Goal: Task Accomplishment & Management: Complete application form

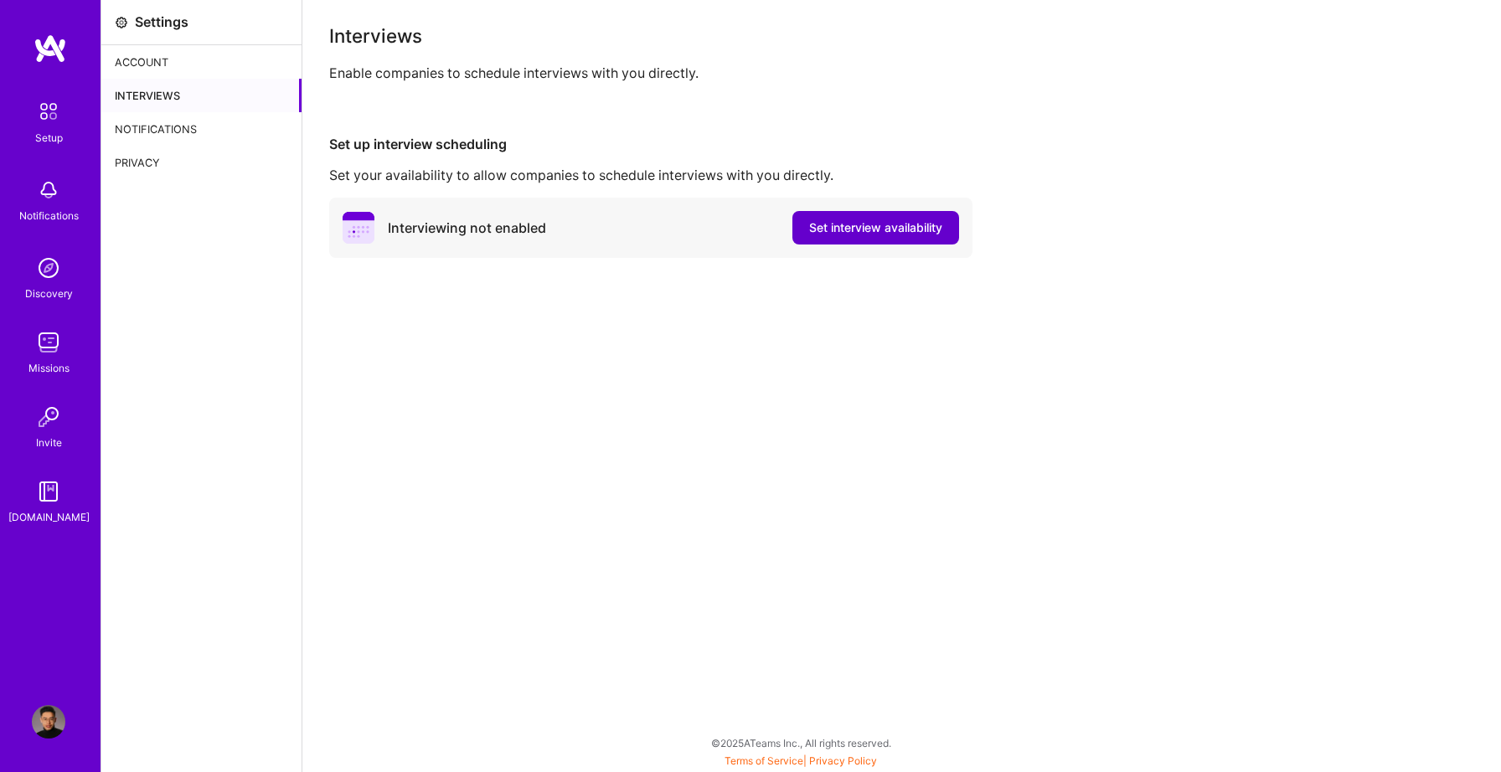
click at [880, 230] on span "Set interview availability" at bounding box center [875, 227] width 133 height 17
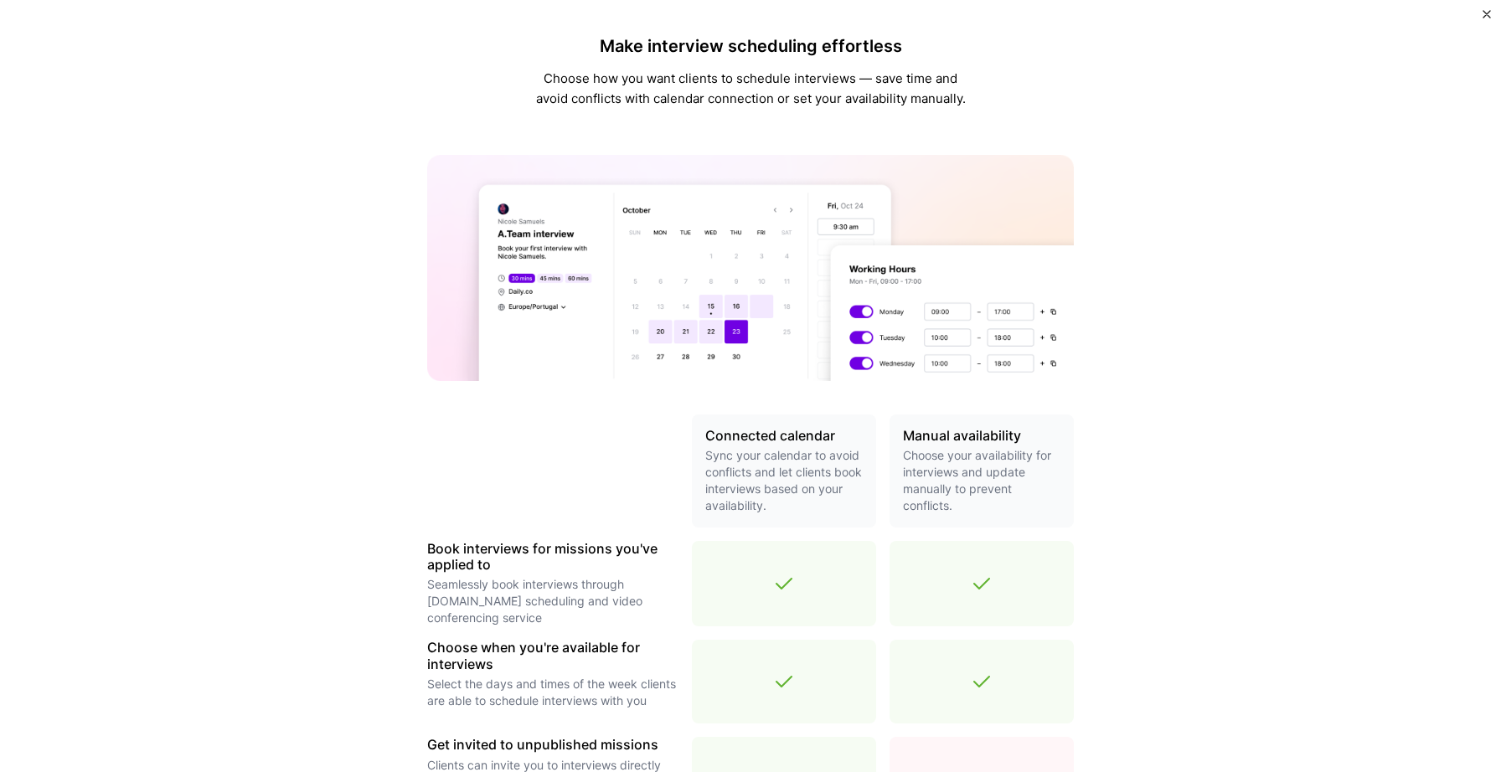
scroll to position [401, 0]
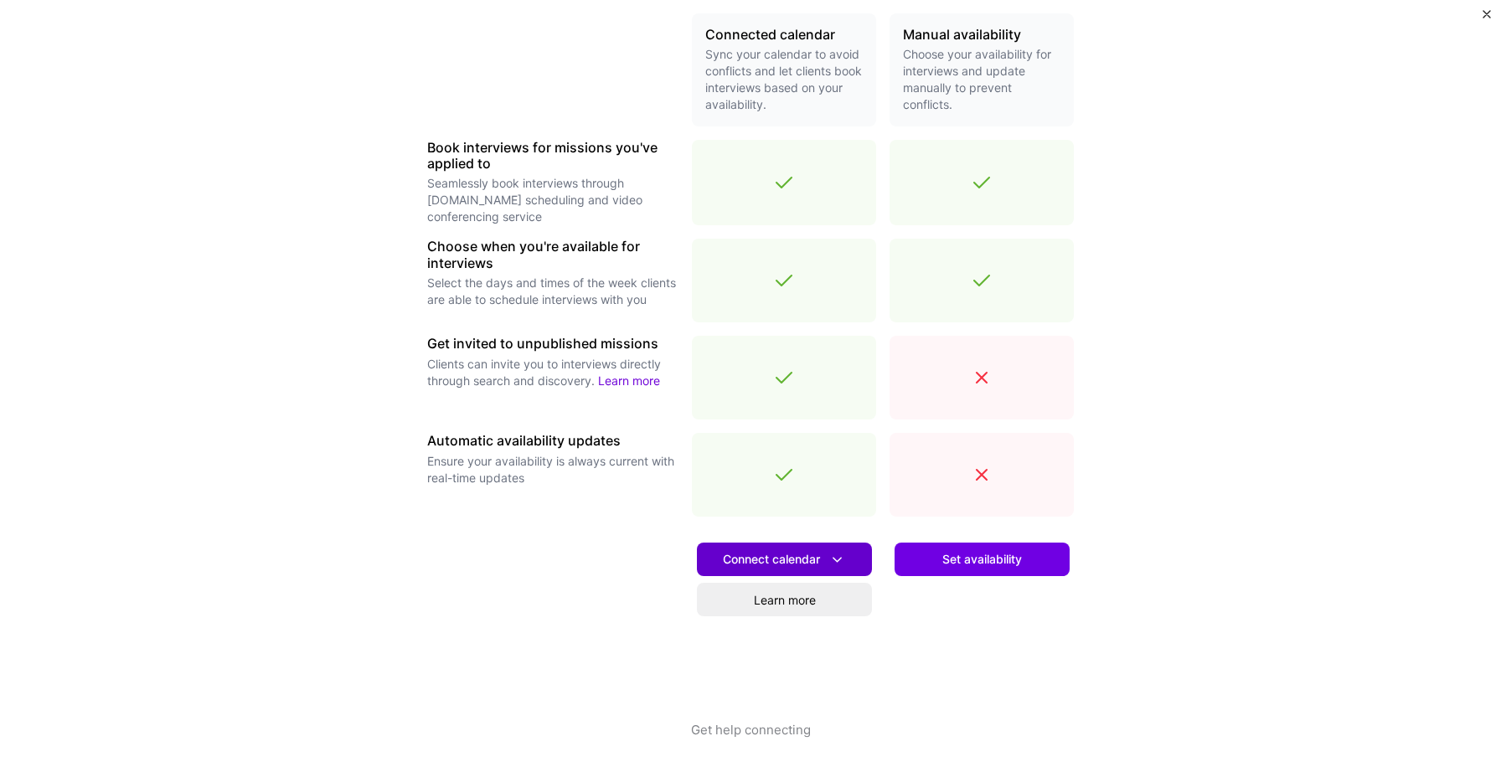
click at [761, 560] on span "Connect calendar" at bounding box center [784, 560] width 123 height 18
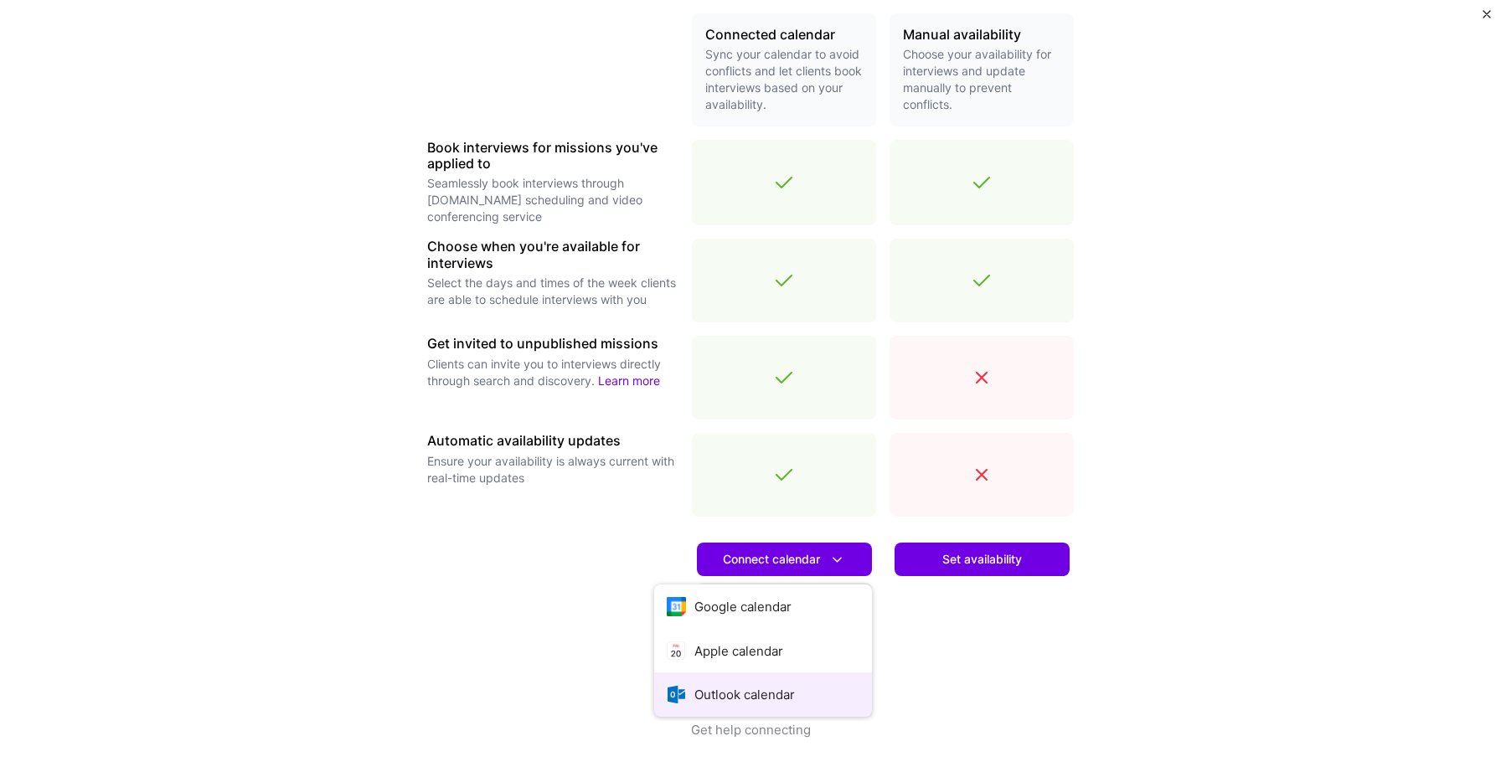
click at [751, 704] on button "Outlook calendar" at bounding box center [763, 695] width 218 height 44
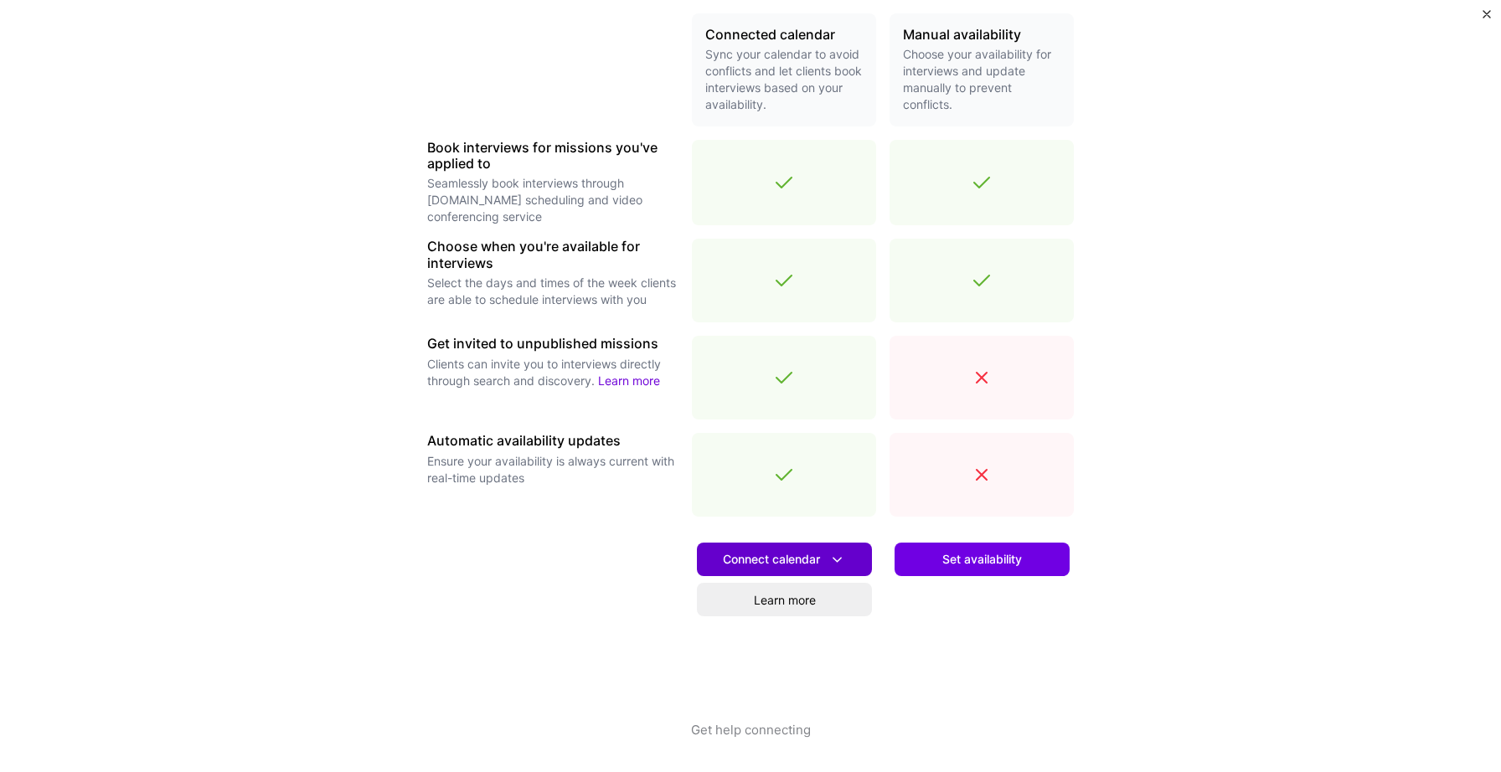
scroll to position [395, 0]
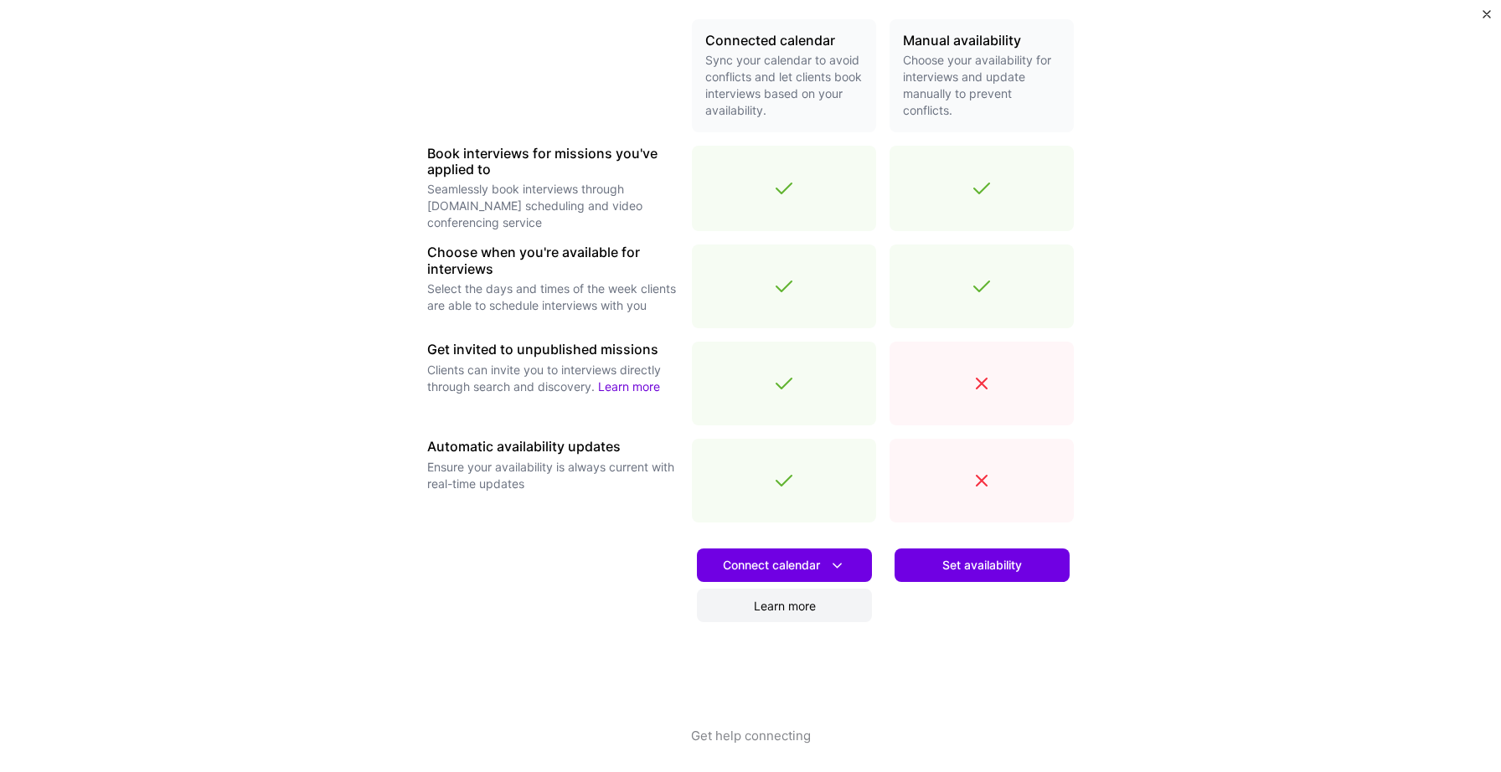
click at [832, 606] on link "Learn more" at bounding box center [784, 606] width 175 height 34
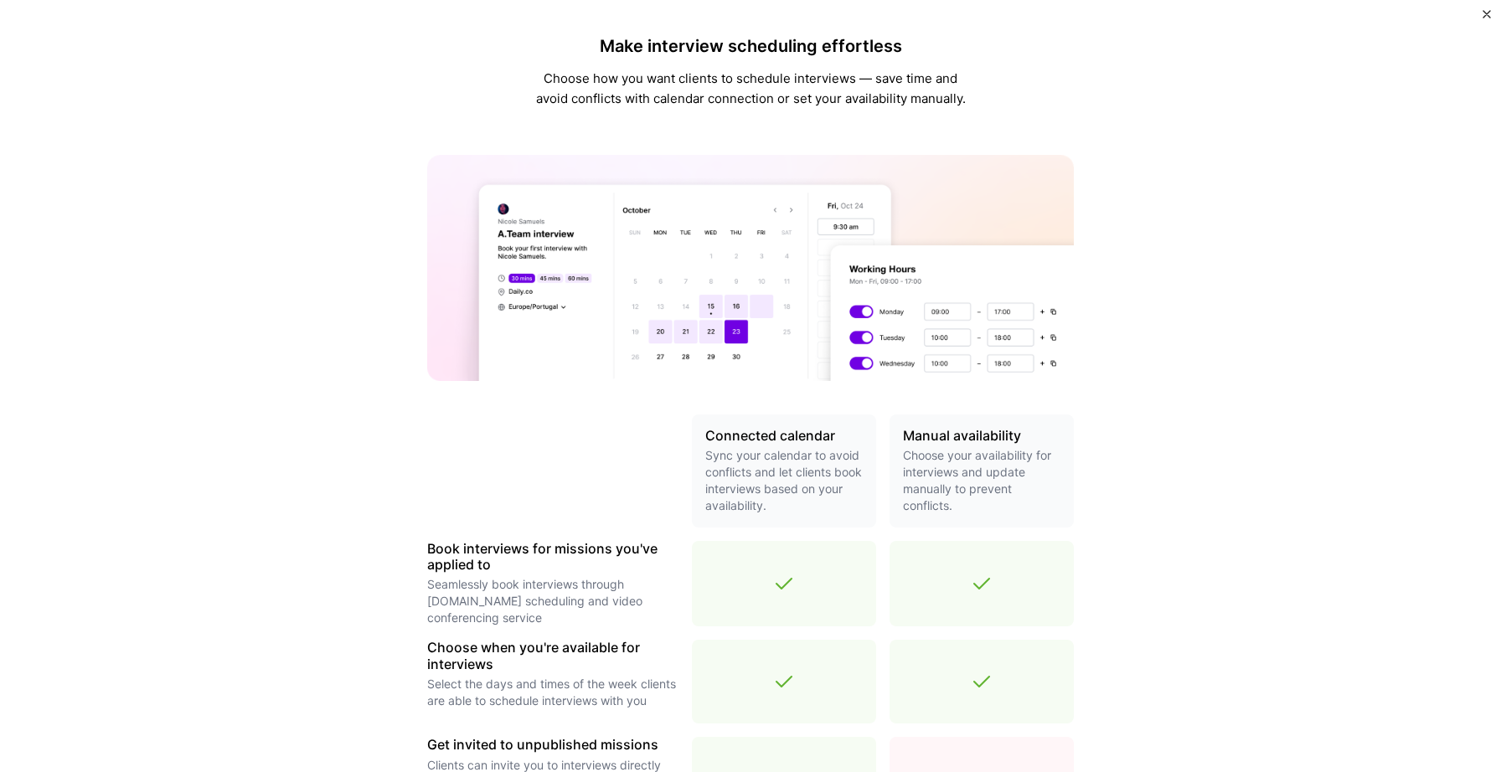
click at [890, 88] on p "Choose how you want clients to schedule interviews — save time and avoid confli…" at bounding box center [751, 89] width 436 height 40
click at [426, 93] on div "Make interview scheduling effortless Choose how you want clients to schedule in…" at bounding box center [750, 386] width 1501 height 772
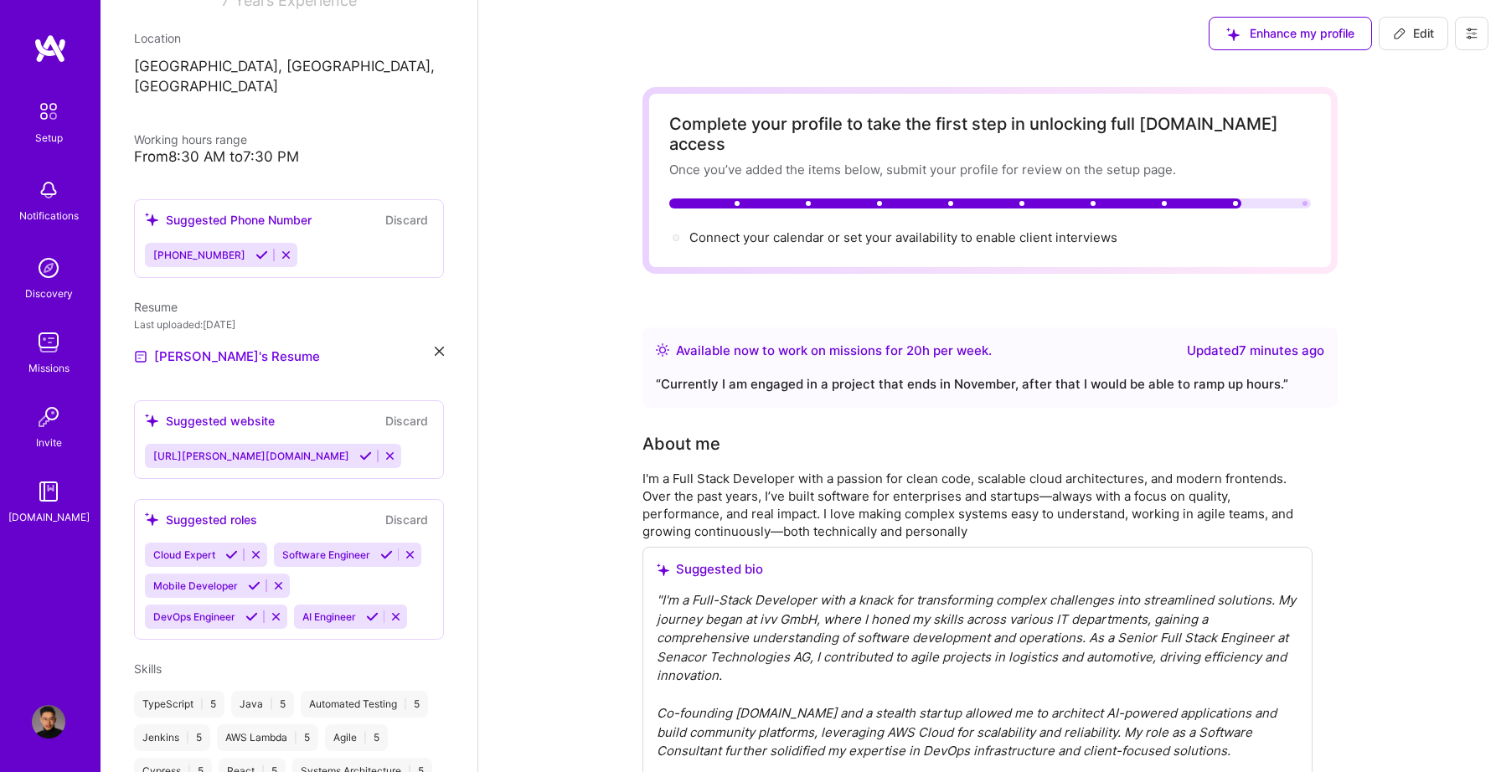
scroll to position [295, 0]
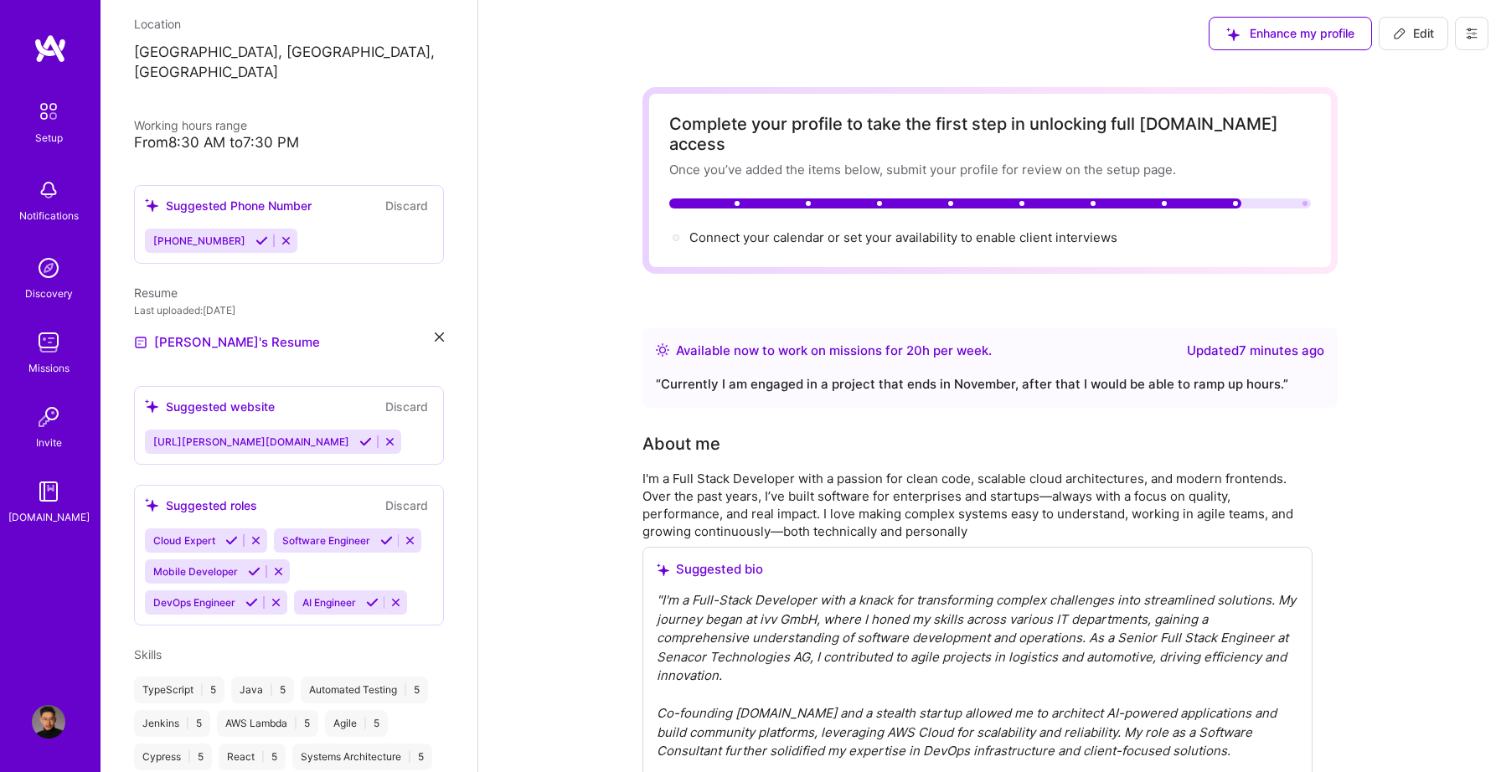
click at [255, 235] on icon at bounding box center [261, 241] width 13 height 13
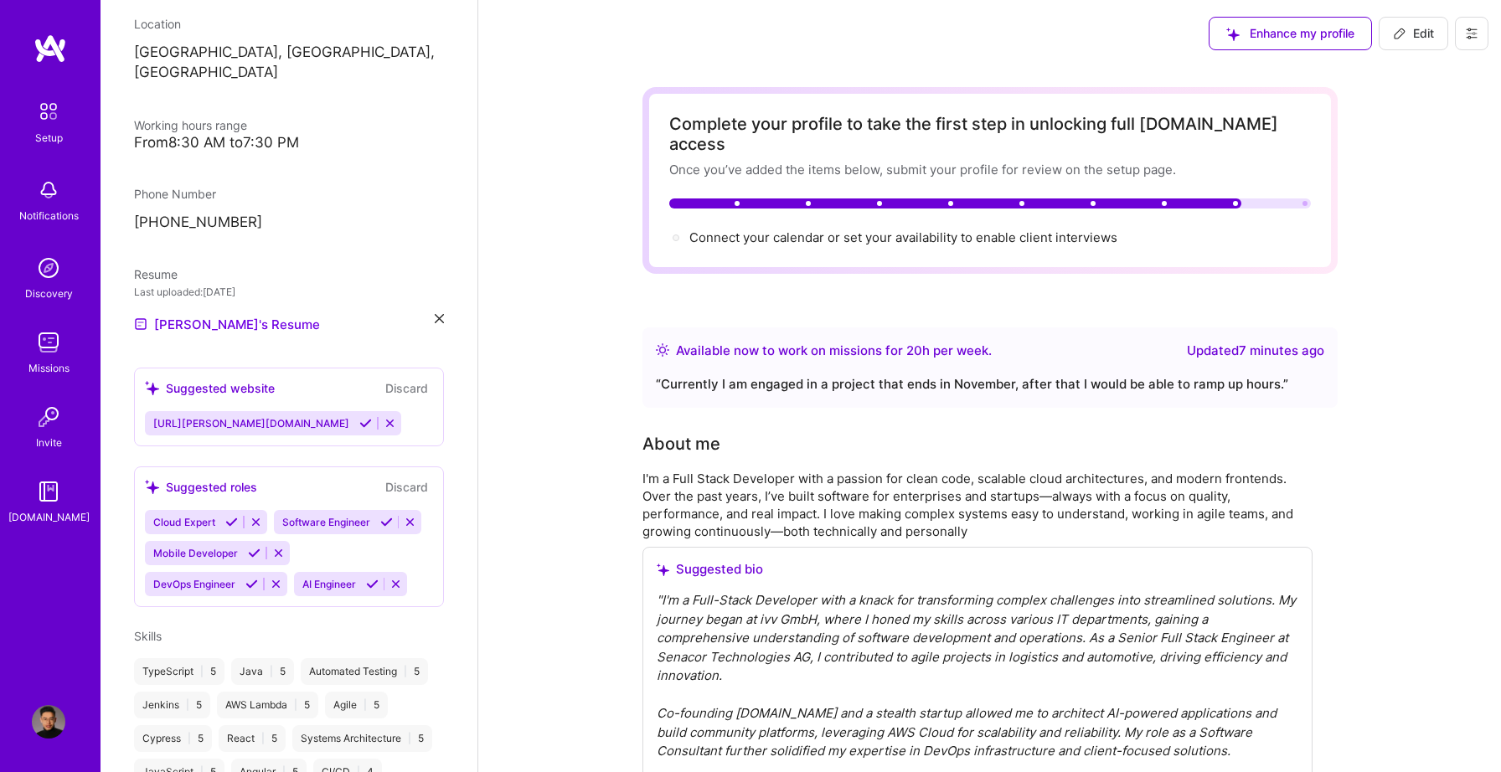
click at [285, 327] on div "Louis Nguyen Full-Stack Developer 7 Years Experience Location Hannover, Nieders…" at bounding box center [289, 386] width 377 height 772
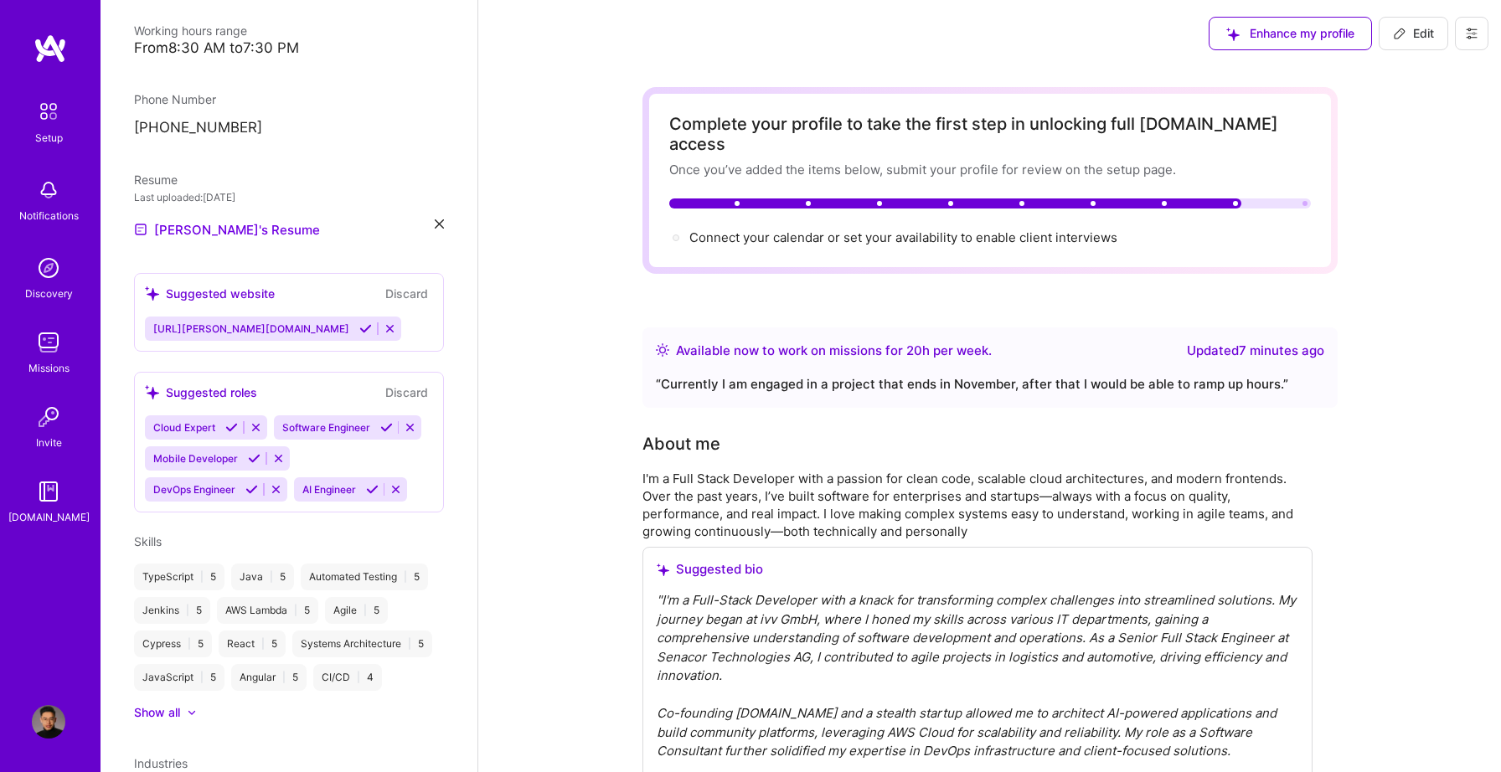
scroll to position [408, 0]
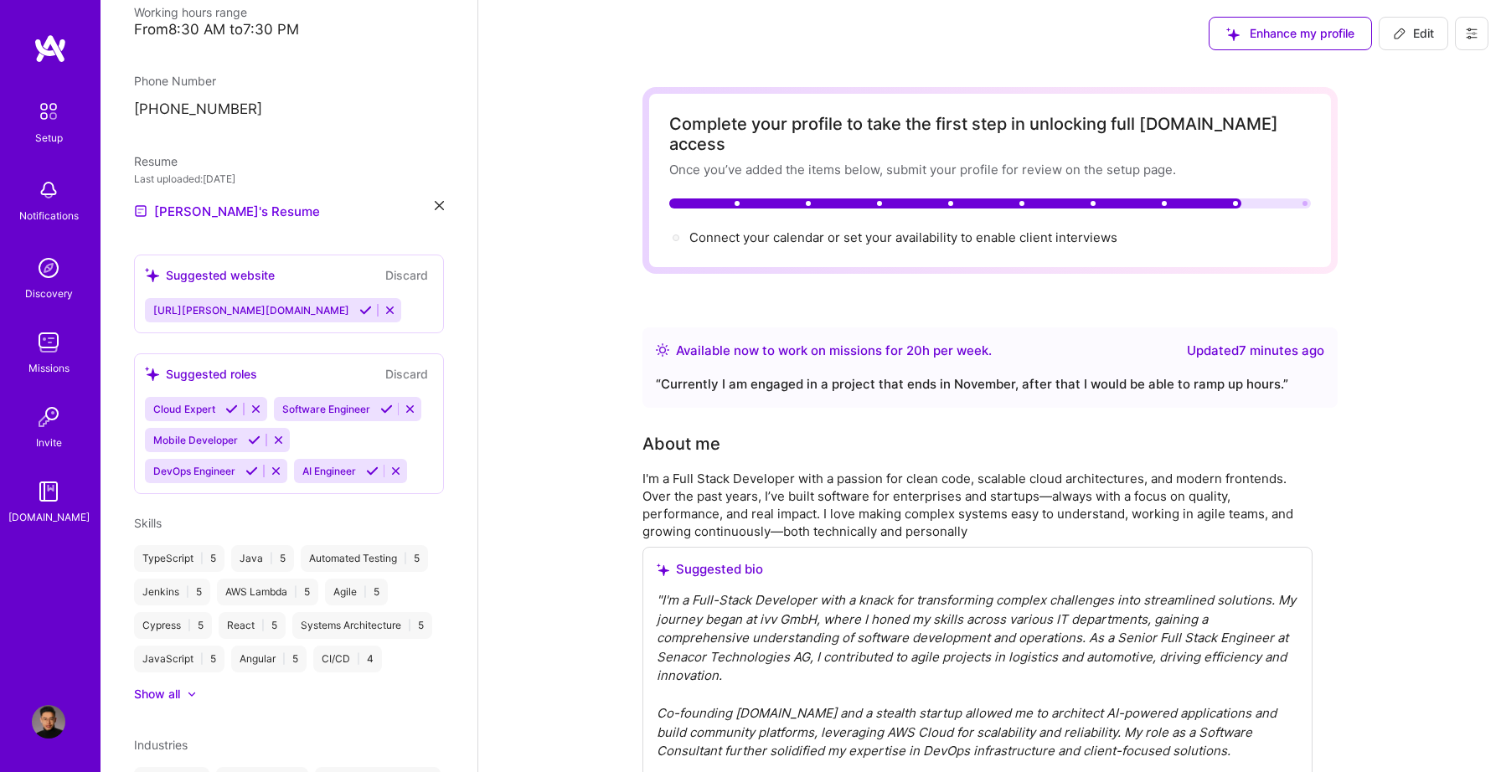
click at [359, 304] on icon at bounding box center [365, 310] width 13 height 13
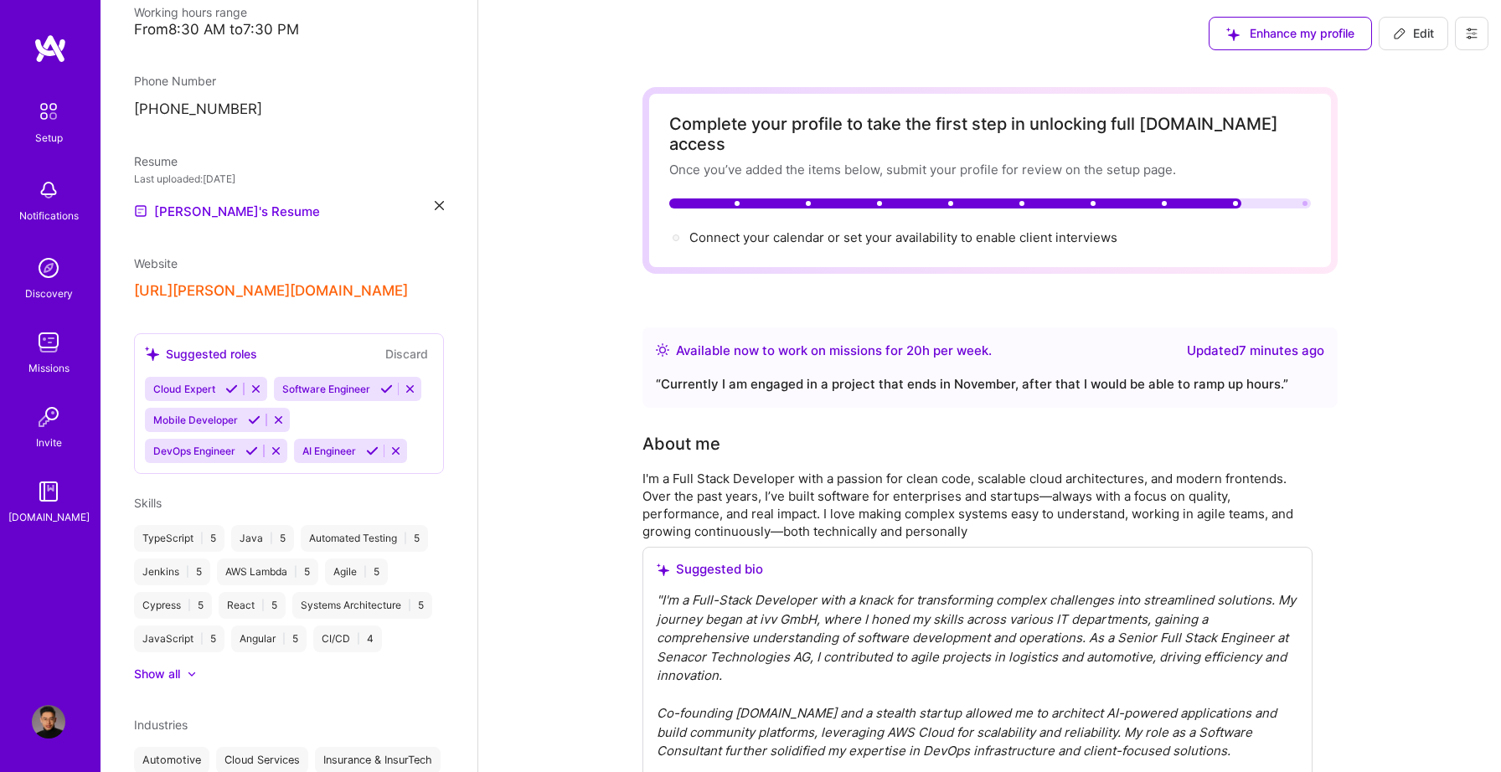
click at [232, 287] on div "Louis Nguyen Full-Stack Developer 7 Years Experience Location Hannover, Nieders…" at bounding box center [289, 386] width 377 height 772
click at [274, 282] on button "[URL][PERSON_NAME][DOMAIN_NAME]" at bounding box center [271, 291] width 274 height 18
click at [230, 383] on icon at bounding box center [231, 389] width 13 height 13
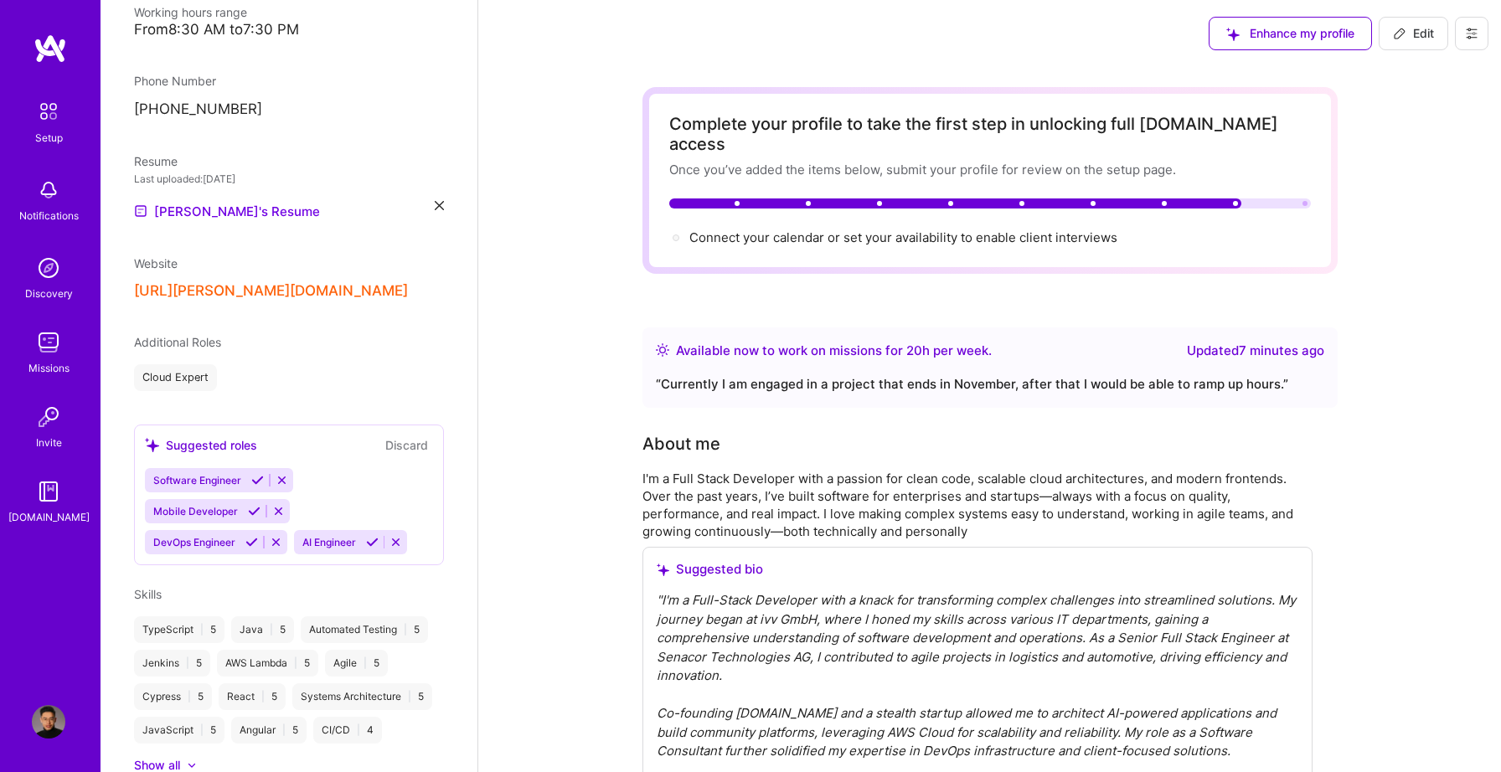
click at [255, 370] on div "Cloud Expert" at bounding box center [289, 377] width 310 height 27
click at [255, 474] on icon at bounding box center [257, 480] width 13 height 13
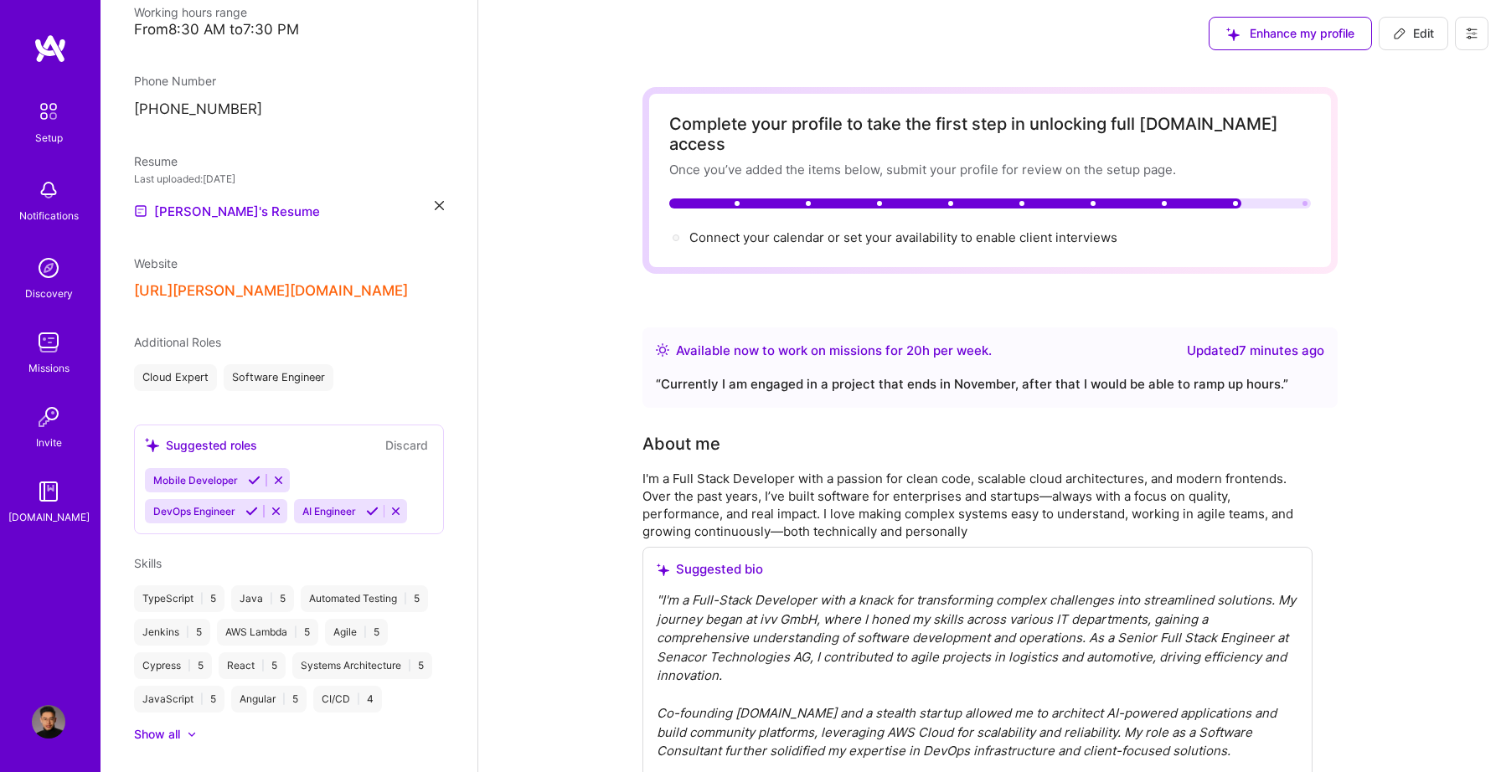
click at [255, 505] on icon at bounding box center [251, 511] width 13 height 13
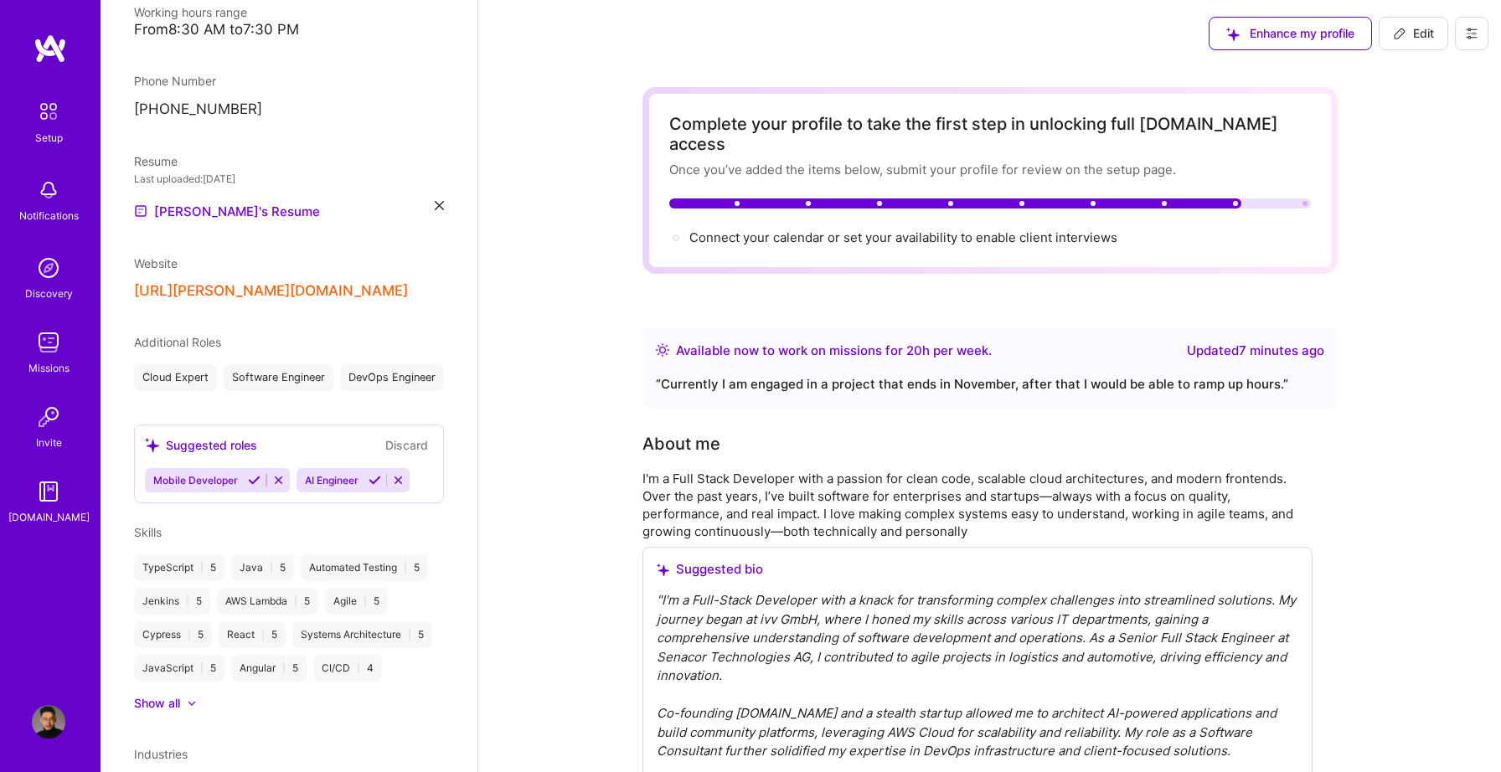
click at [375, 455] on div "Suggested roles Discard" at bounding box center [289, 445] width 288 height 19
click at [374, 487] on icon at bounding box center [375, 480] width 13 height 13
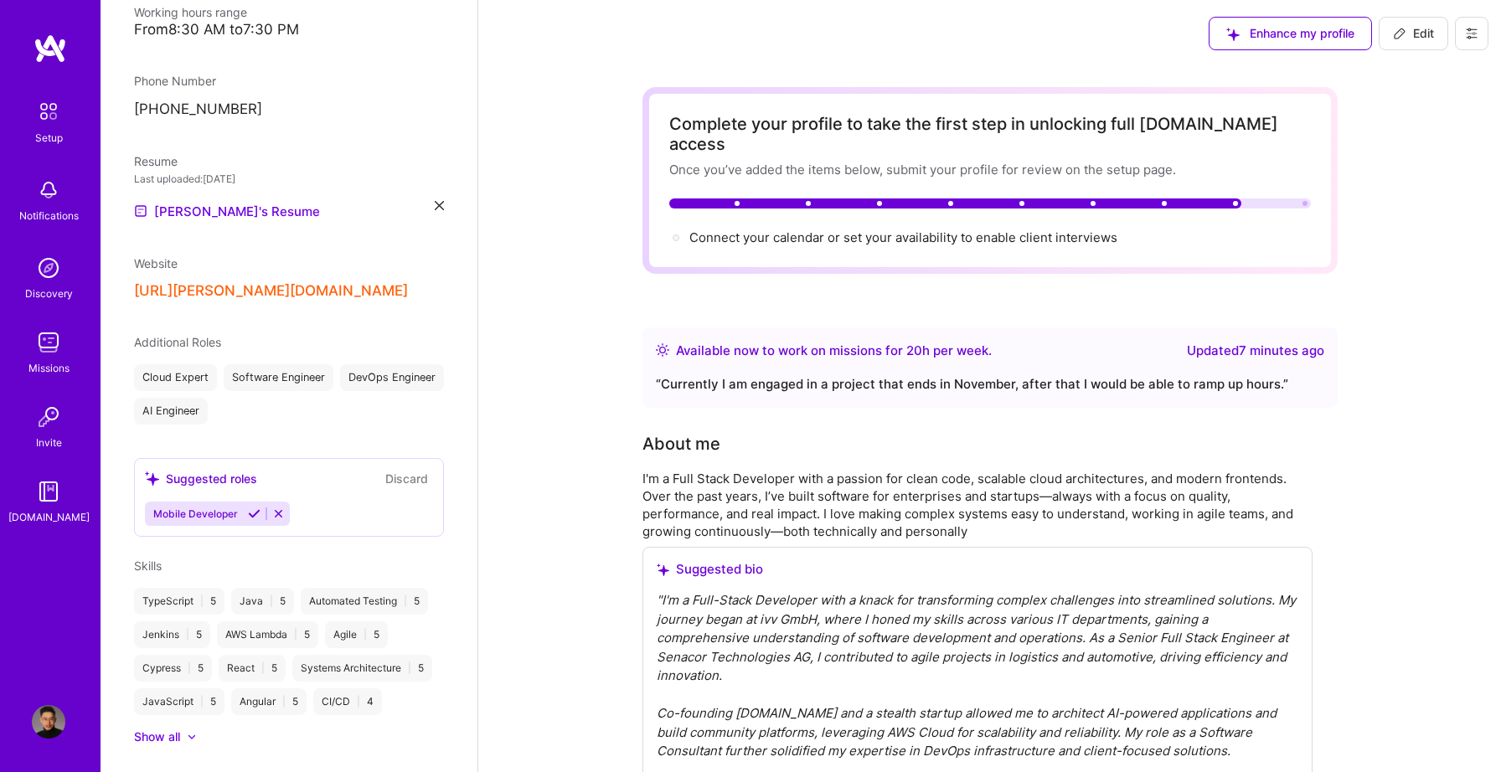
click at [201, 335] on span "Additional Roles" at bounding box center [177, 342] width 87 height 14
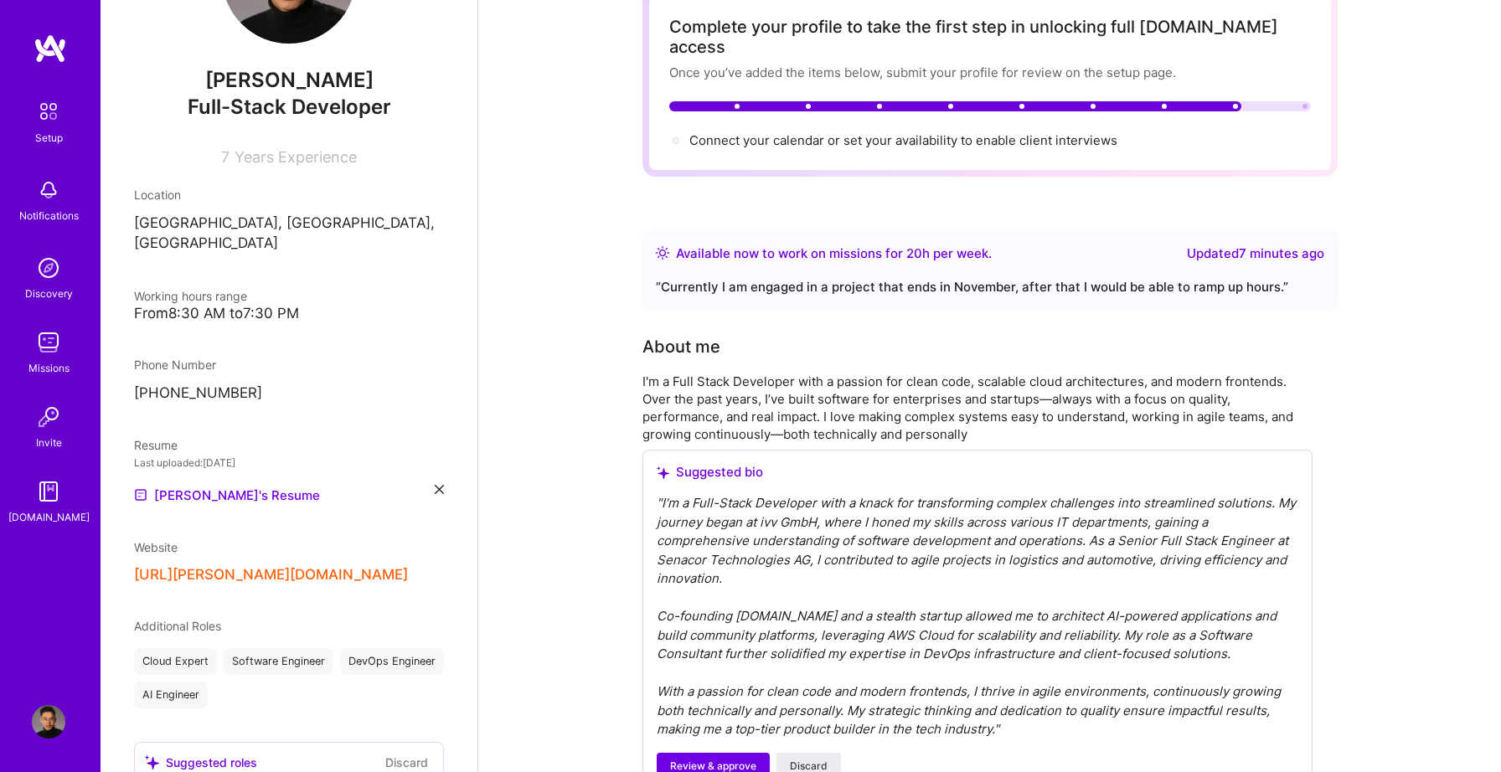
scroll to position [0, 0]
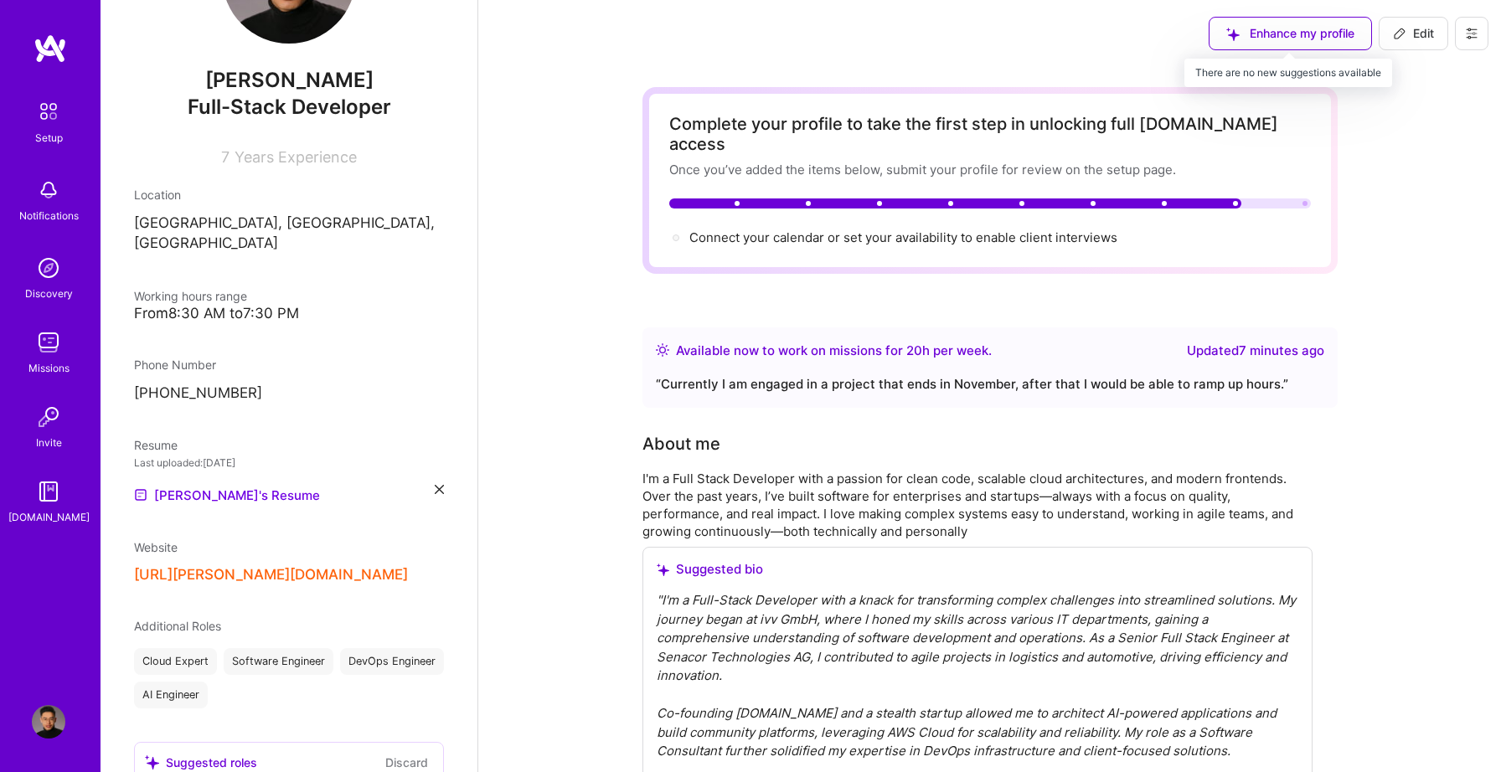
click at [1264, 43] on div "Enhance my profile" at bounding box center [1290, 34] width 163 height 34
click at [54, 119] on img at bounding box center [48, 111] width 35 height 35
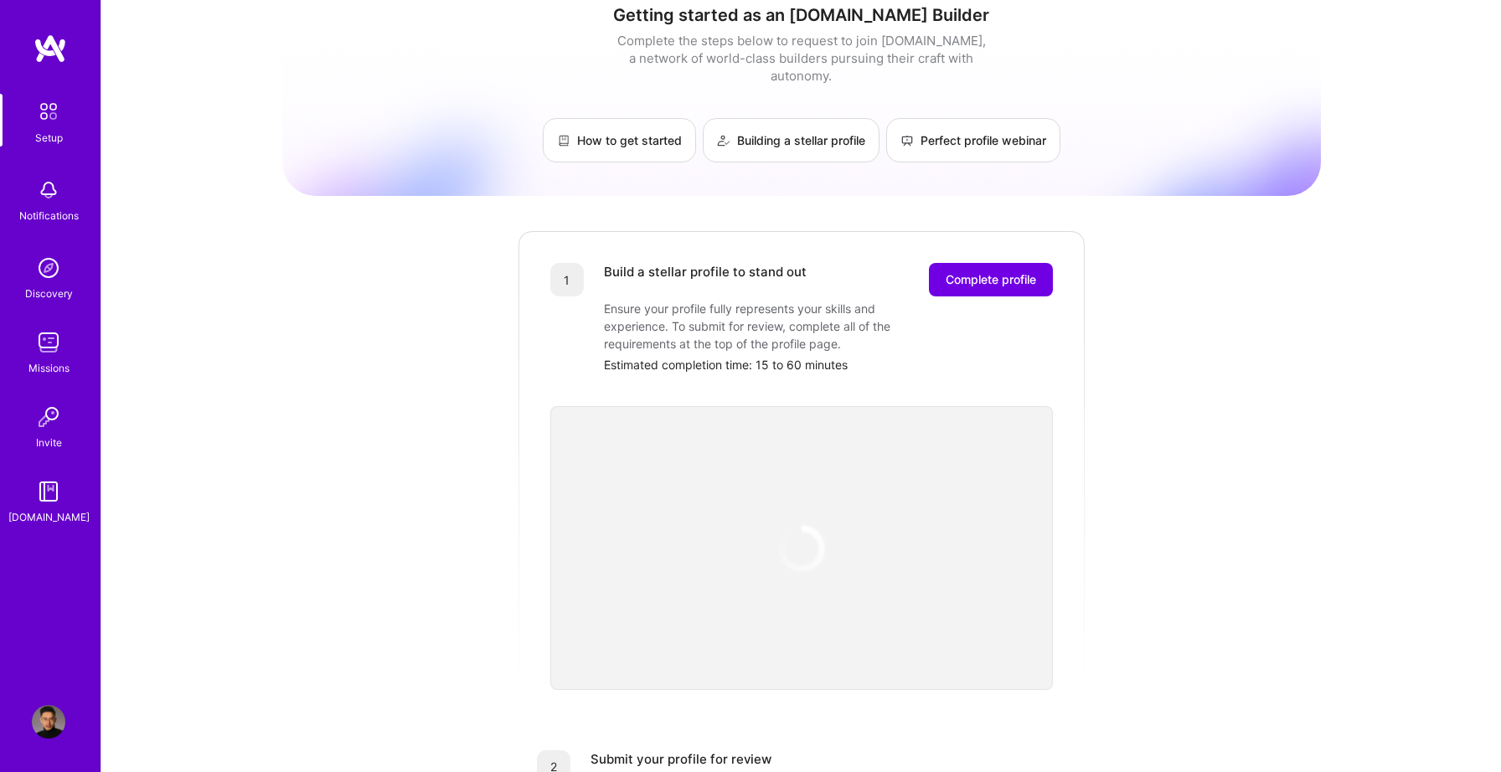
scroll to position [25, 0]
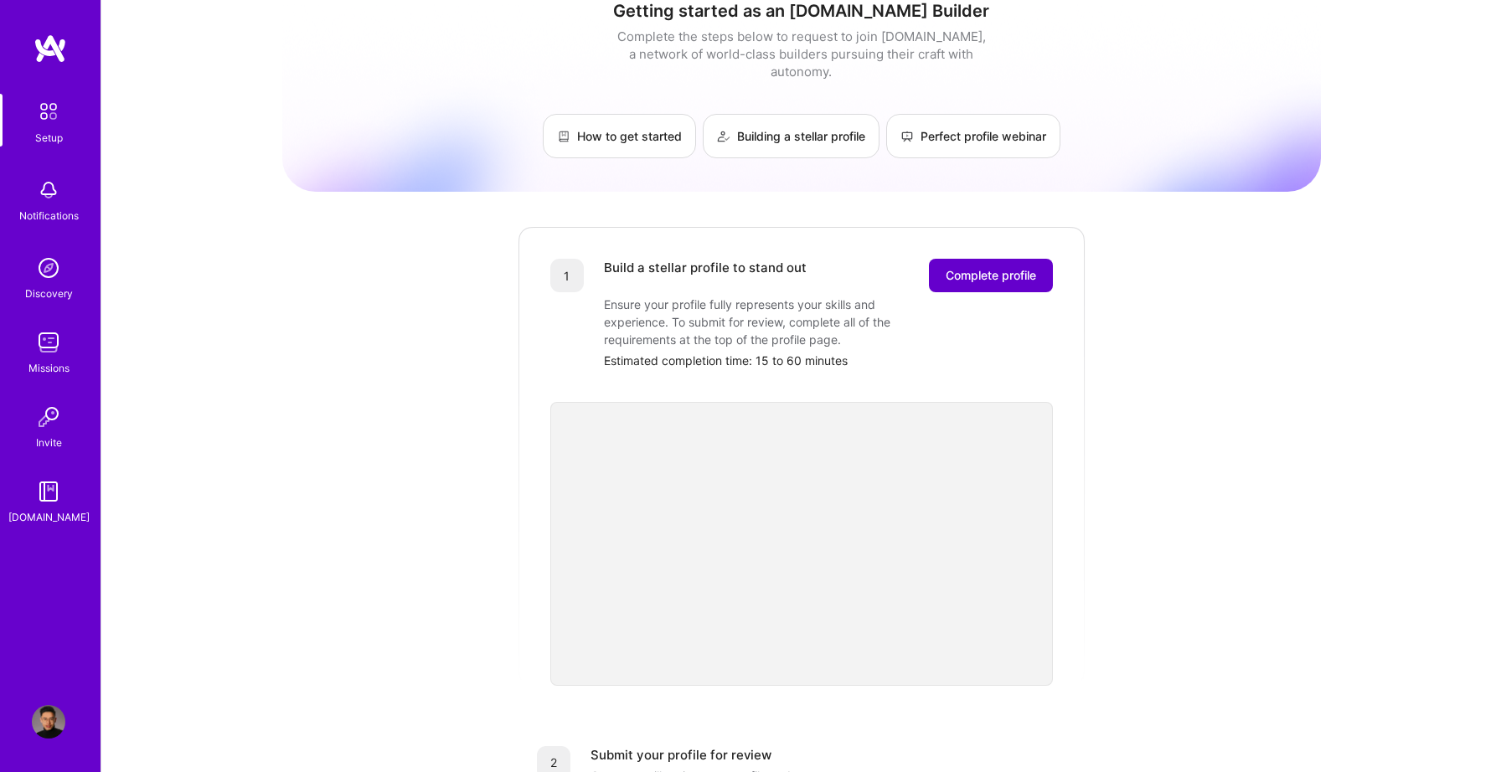
click at [989, 267] on span "Complete profile" at bounding box center [991, 275] width 90 height 17
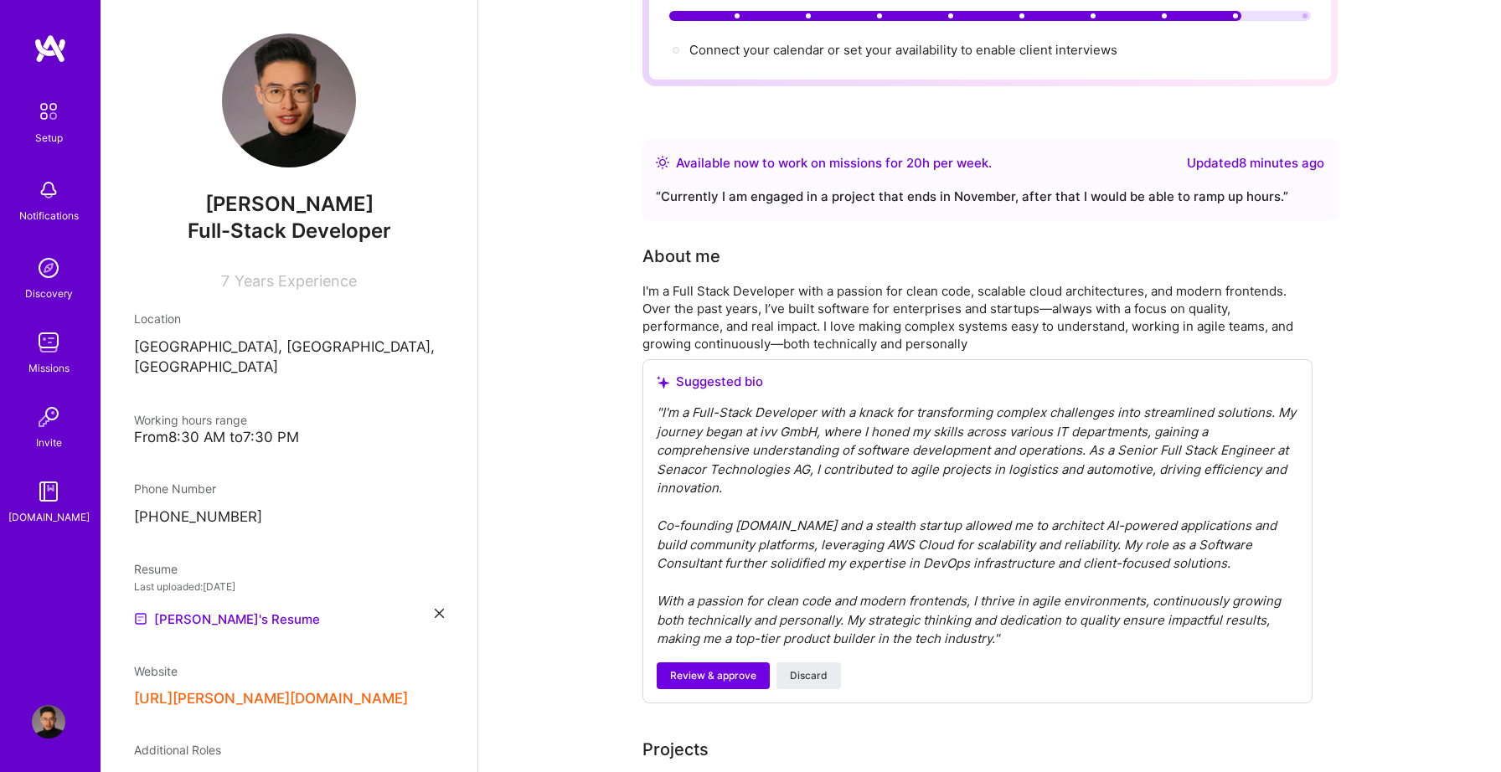
scroll to position [186, 0]
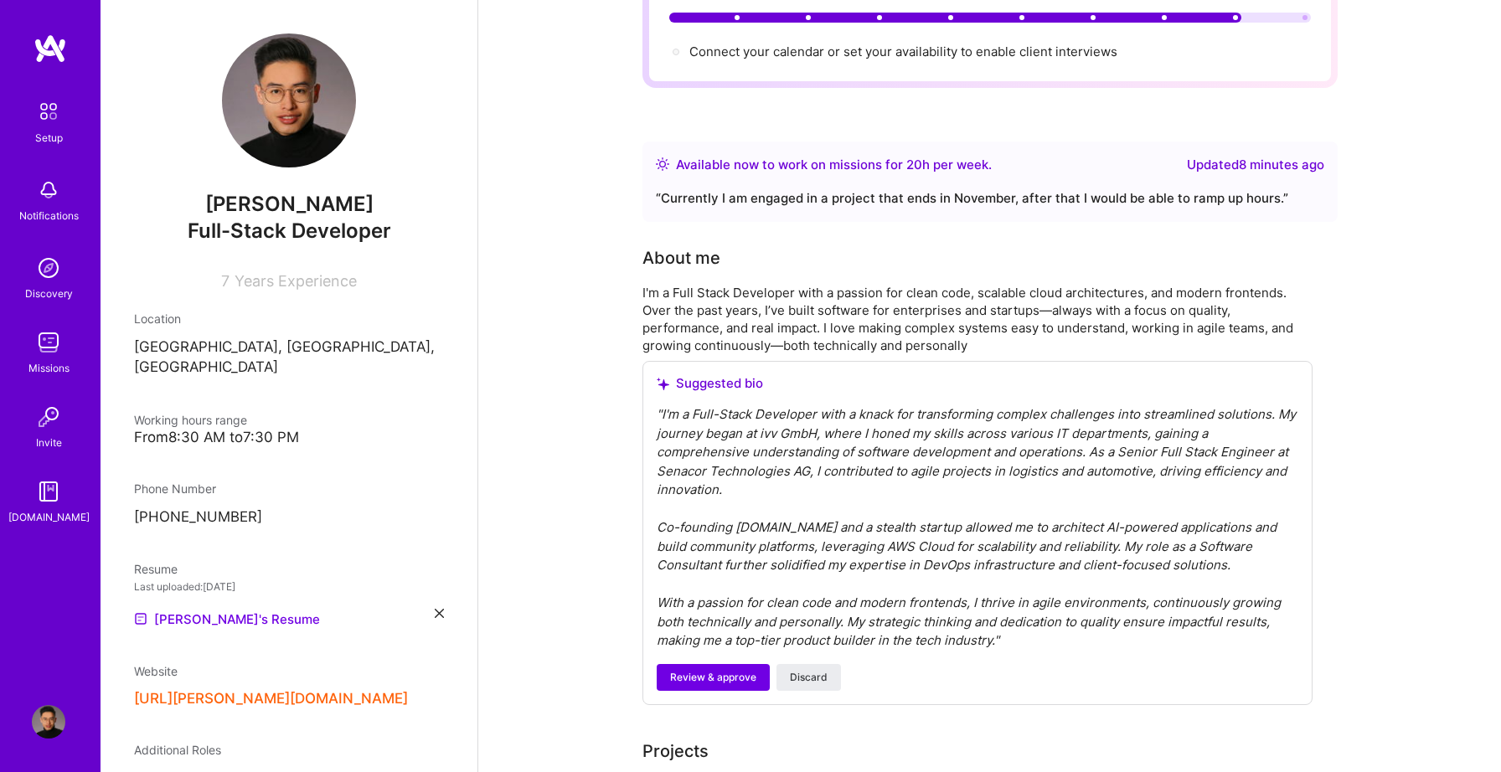
click at [1144, 188] on div "“ Currently I am engaged in a project that ends in November, after that I would…" at bounding box center [990, 198] width 668 height 20
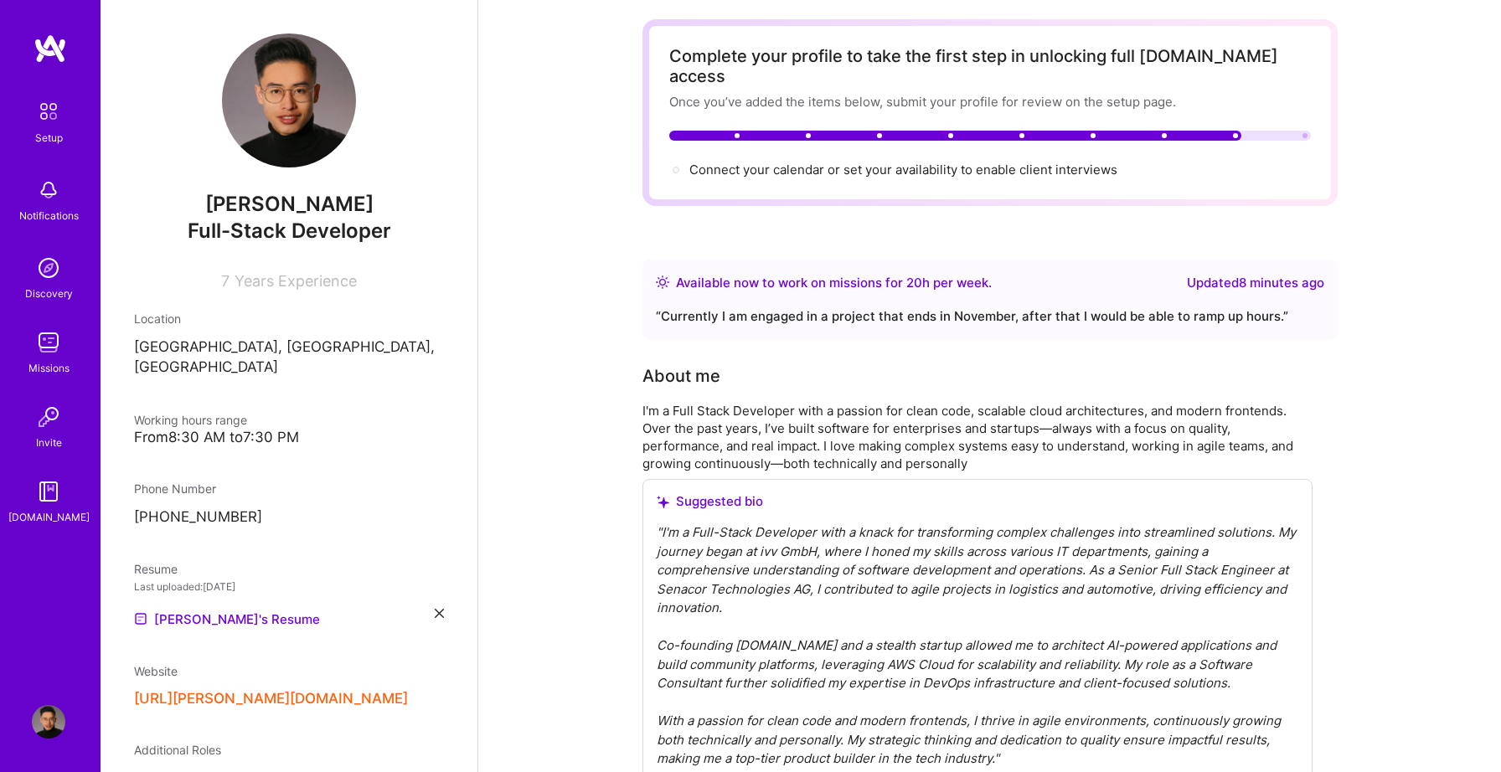
scroll to position [0, 0]
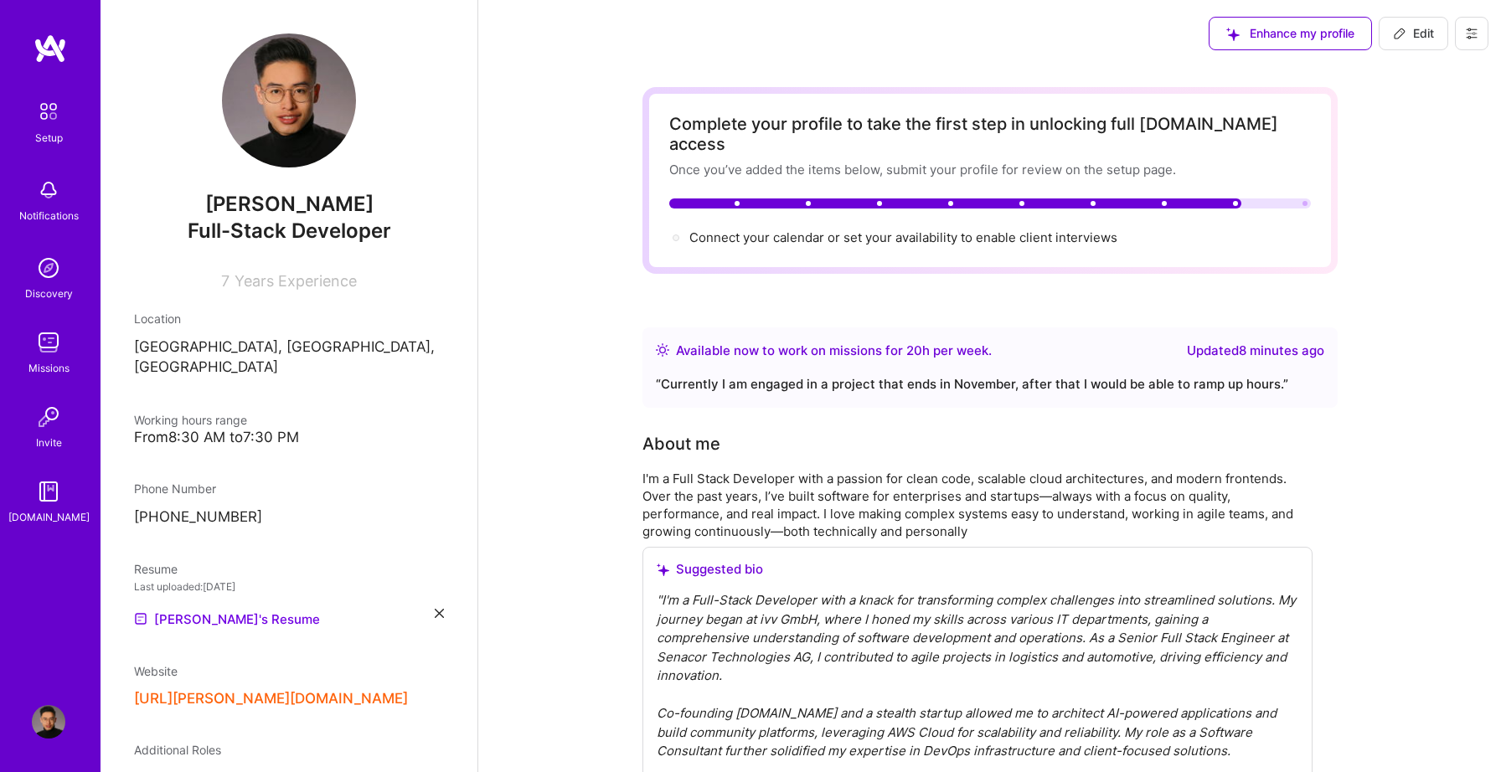
click at [1139, 374] on div "“ Currently I am engaged in a project that ends in November, after that I would…" at bounding box center [990, 384] width 668 height 20
click at [904, 341] on div "Available now to work on missions for 20 h per week ." at bounding box center [834, 351] width 316 height 20
click at [1242, 341] on div "Updated 8 minutes ago" at bounding box center [1255, 351] width 137 height 20
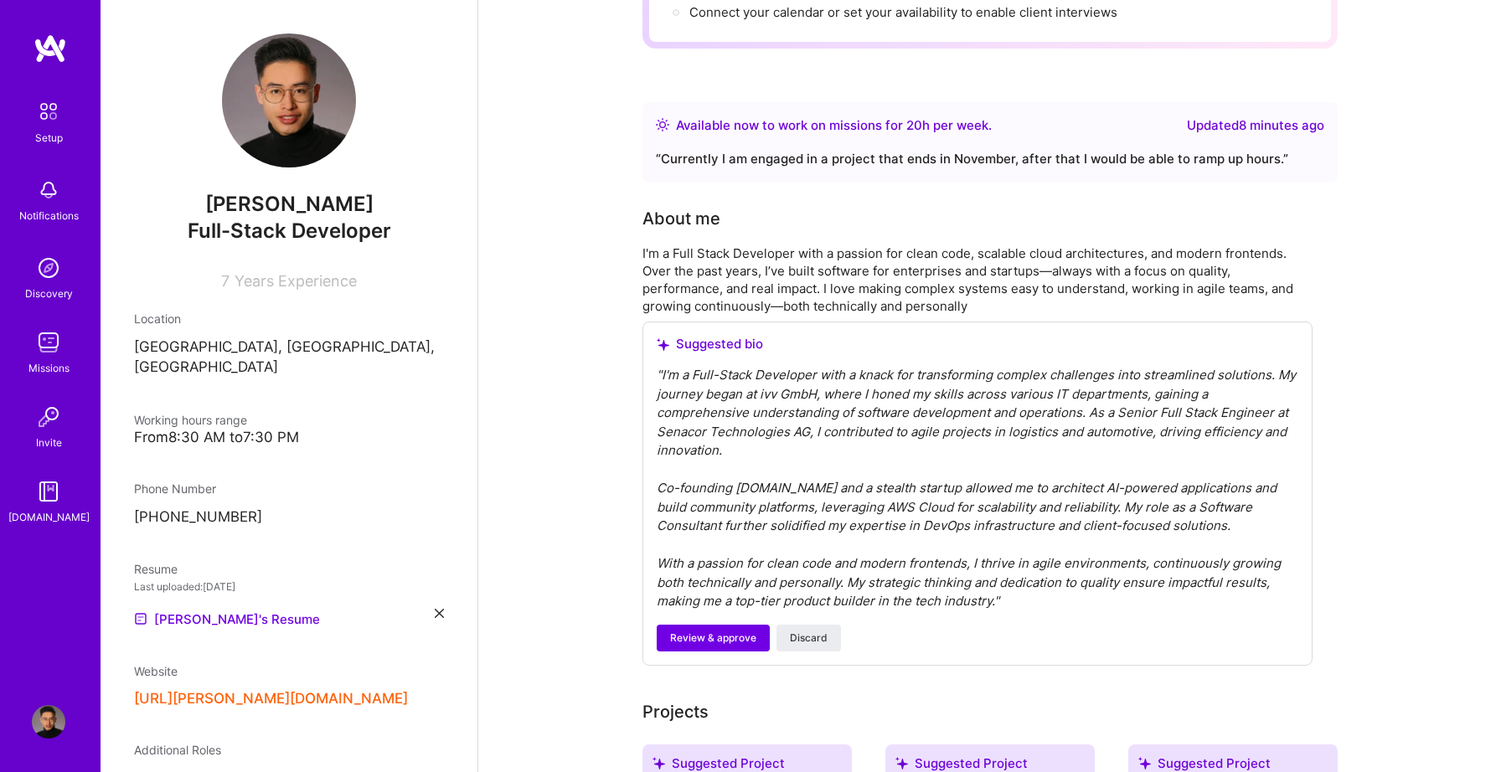
click at [46, 95] on img at bounding box center [48, 111] width 35 height 35
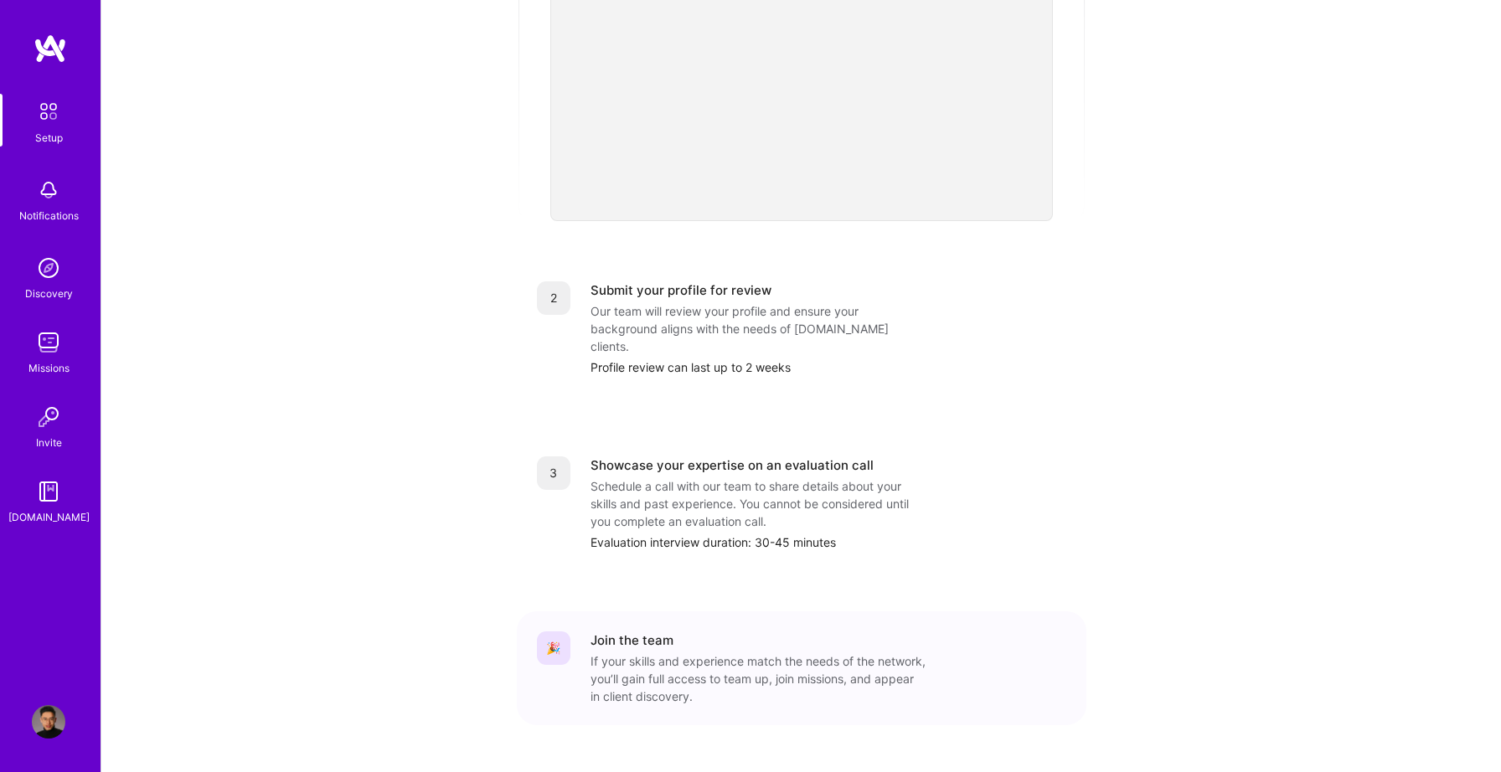
scroll to position [500, 0]
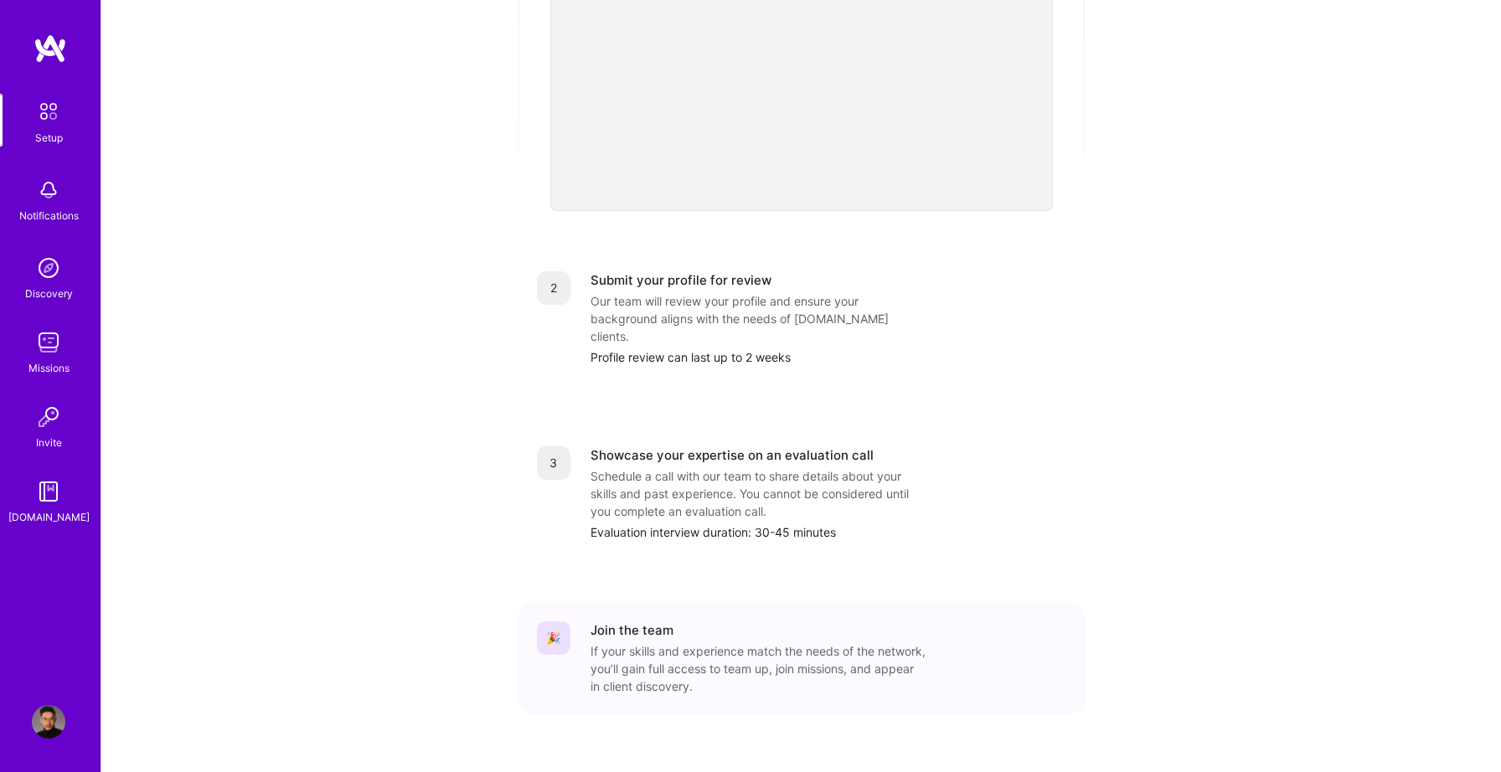
click at [703, 348] on div "Profile review can last up to 2 weeks" at bounding box center [829, 357] width 476 height 18
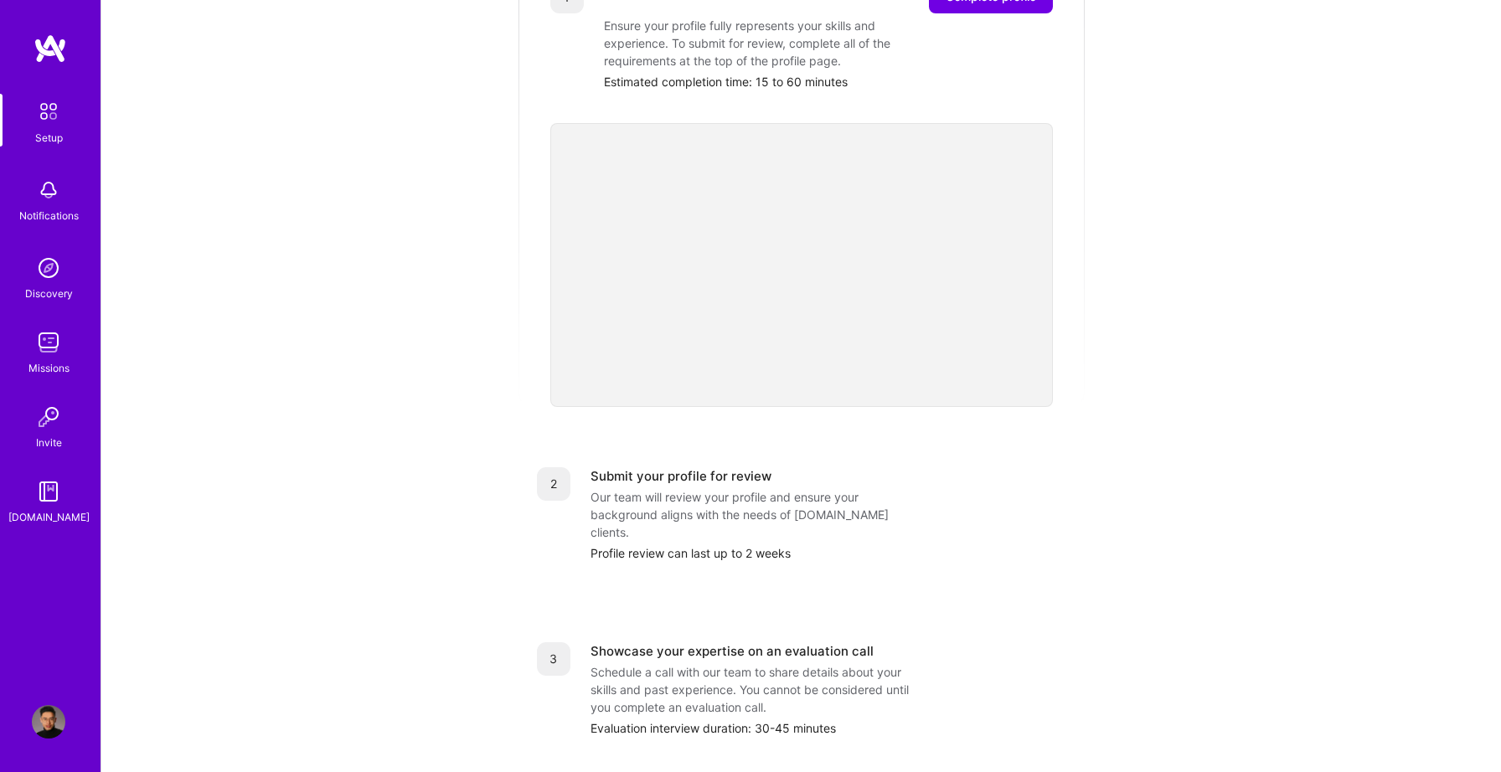
scroll to position [334, 0]
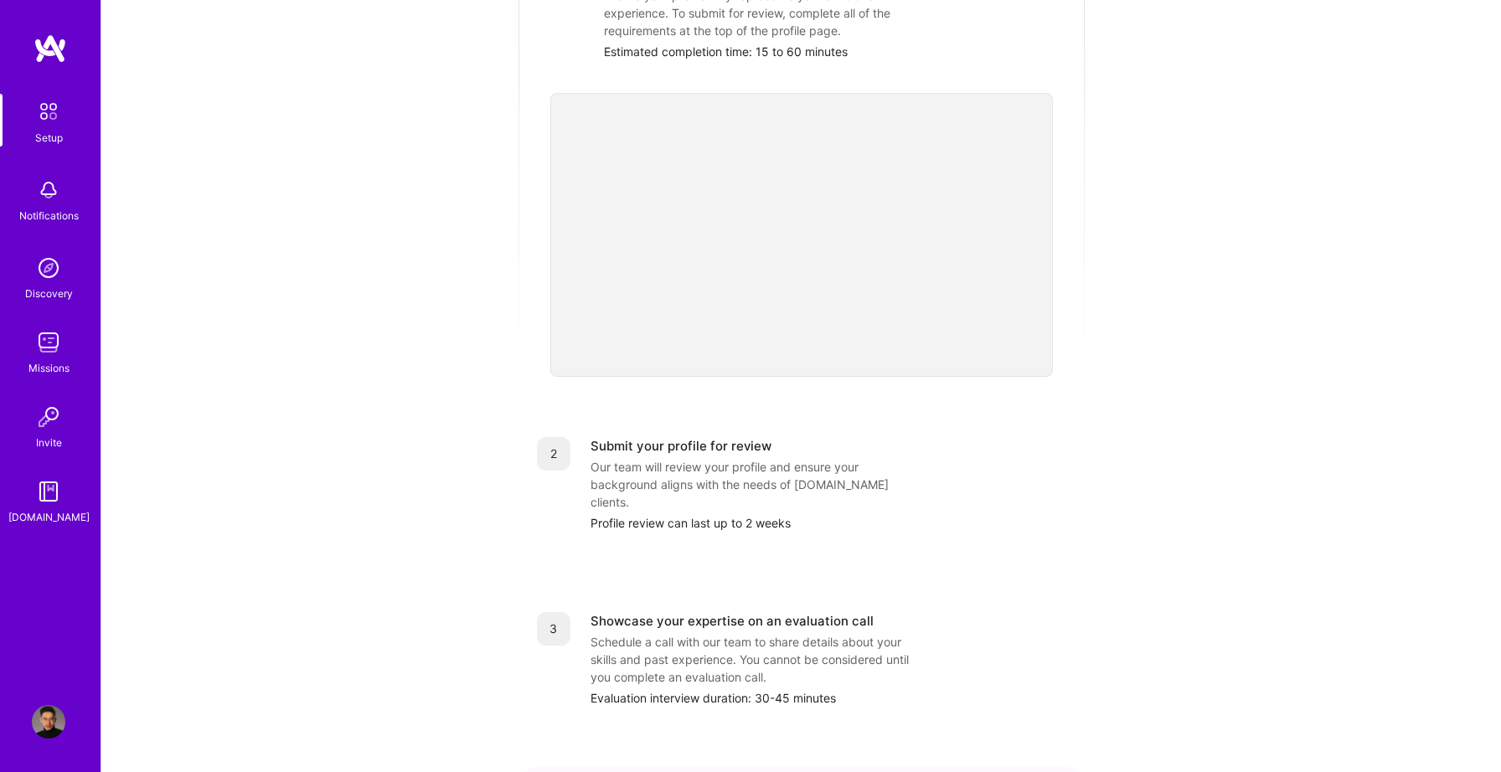
click at [753, 514] on div "Profile review can last up to 2 weeks" at bounding box center [829, 523] width 476 height 18
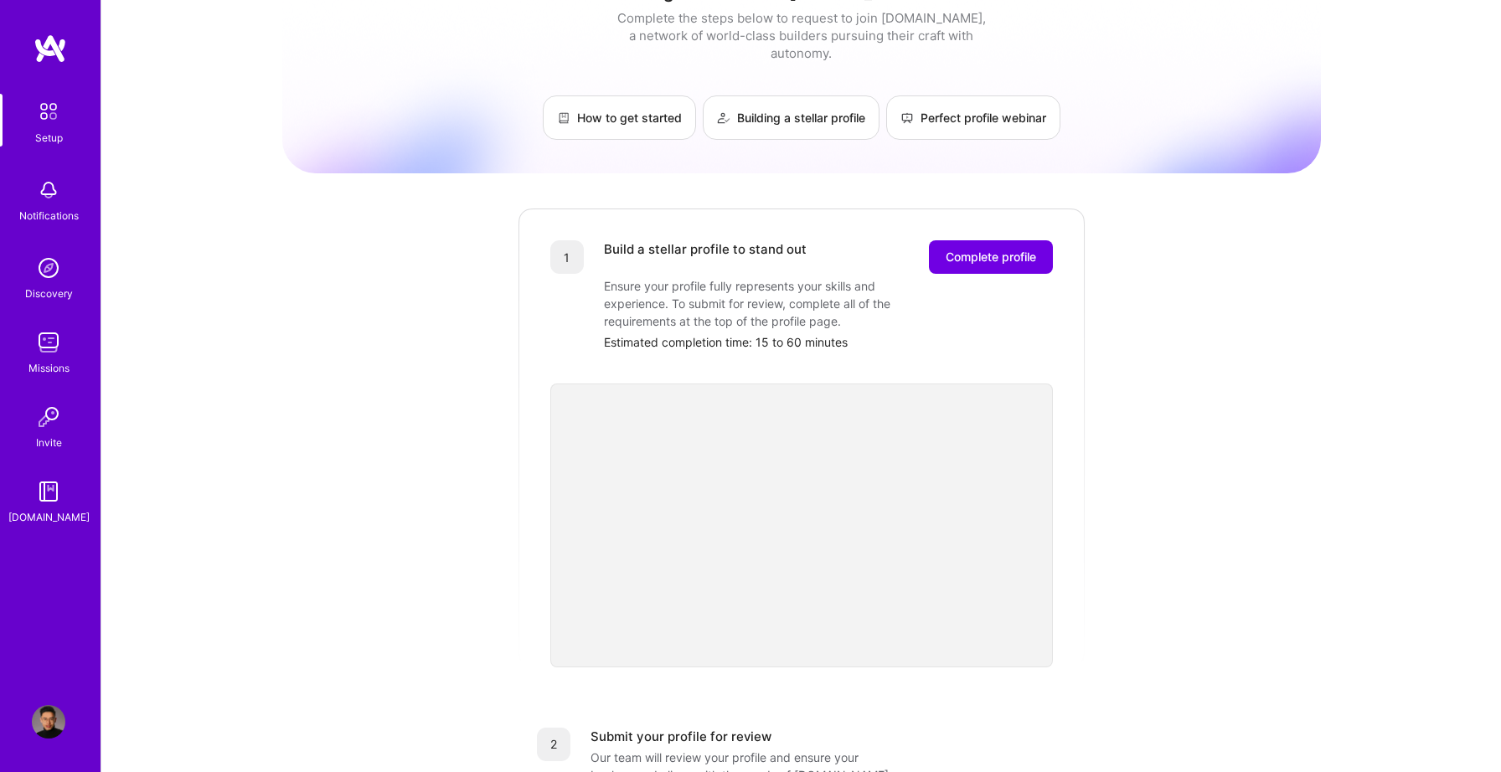
scroll to position [0, 0]
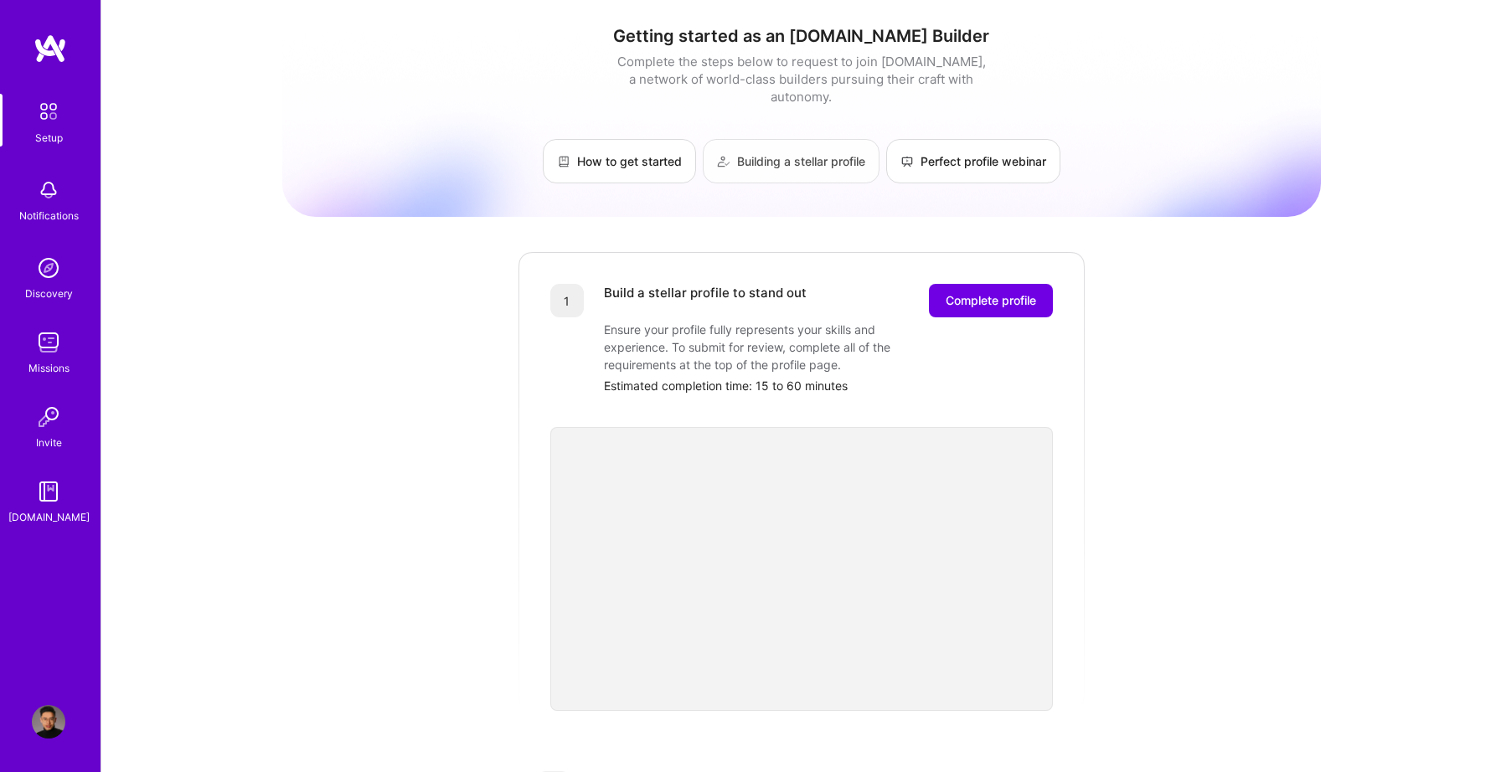
click at [800, 143] on link "Building a stellar profile" at bounding box center [791, 161] width 177 height 44
click at [960, 292] on span "Complete profile" at bounding box center [991, 300] width 90 height 17
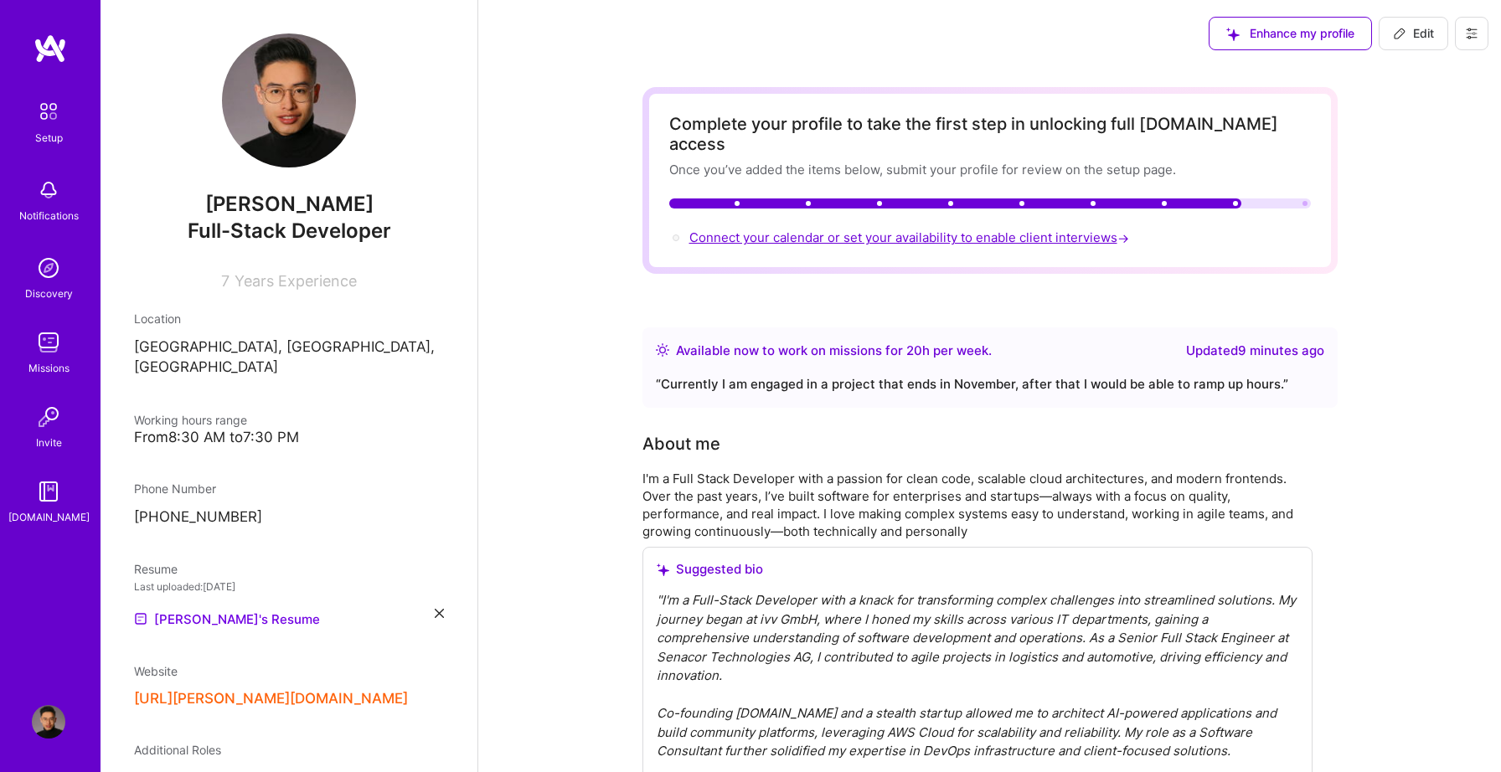
click at [981, 230] on span "Connect your calendar or set your availability to enable client interviews →" at bounding box center [910, 238] width 443 height 16
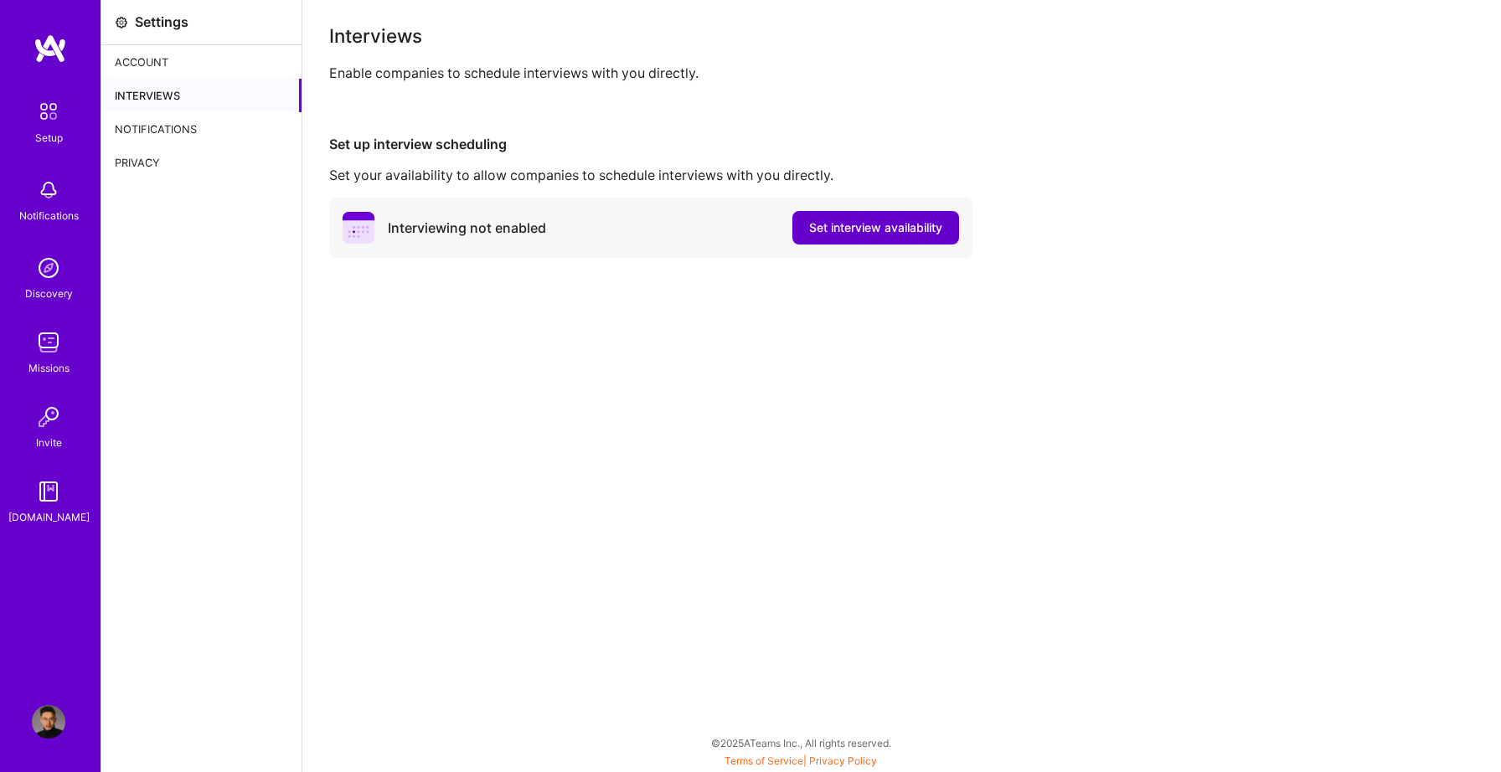
click at [895, 233] on span "Set interview availability" at bounding box center [875, 227] width 133 height 17
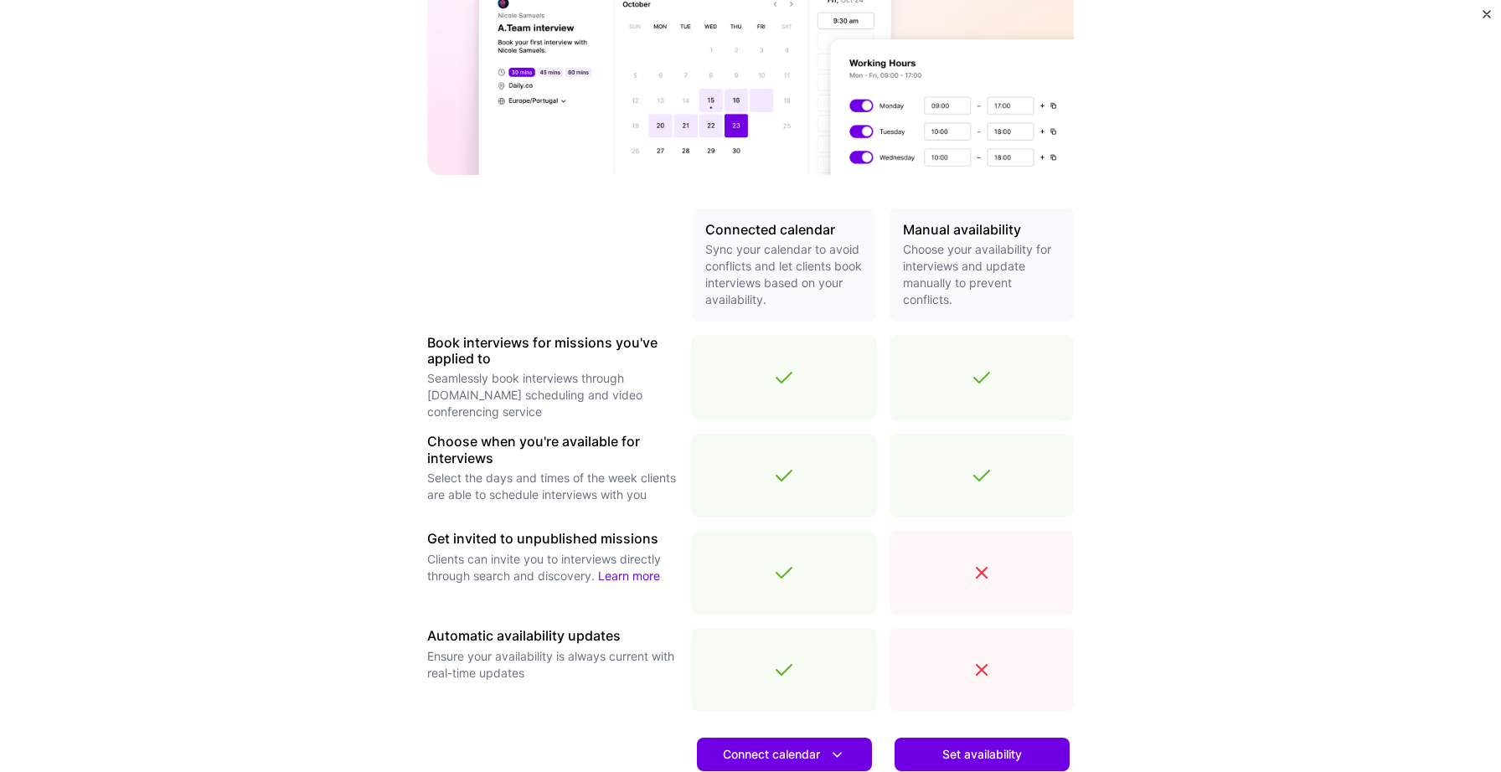
scroll to position [401, 0]
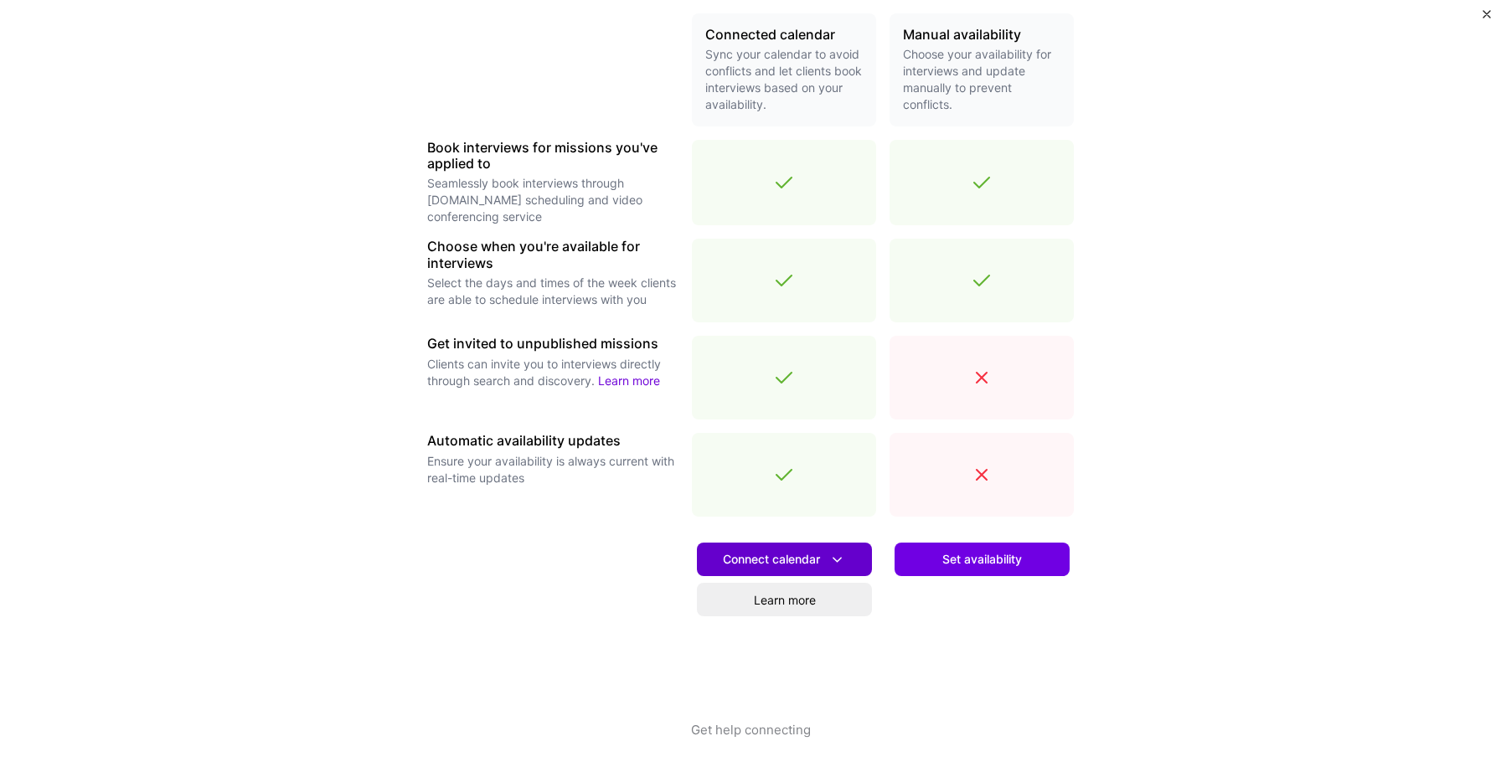
click at [802, 567] on span "Connect calendar" at bounding box center [784, 560] width 123 height 18
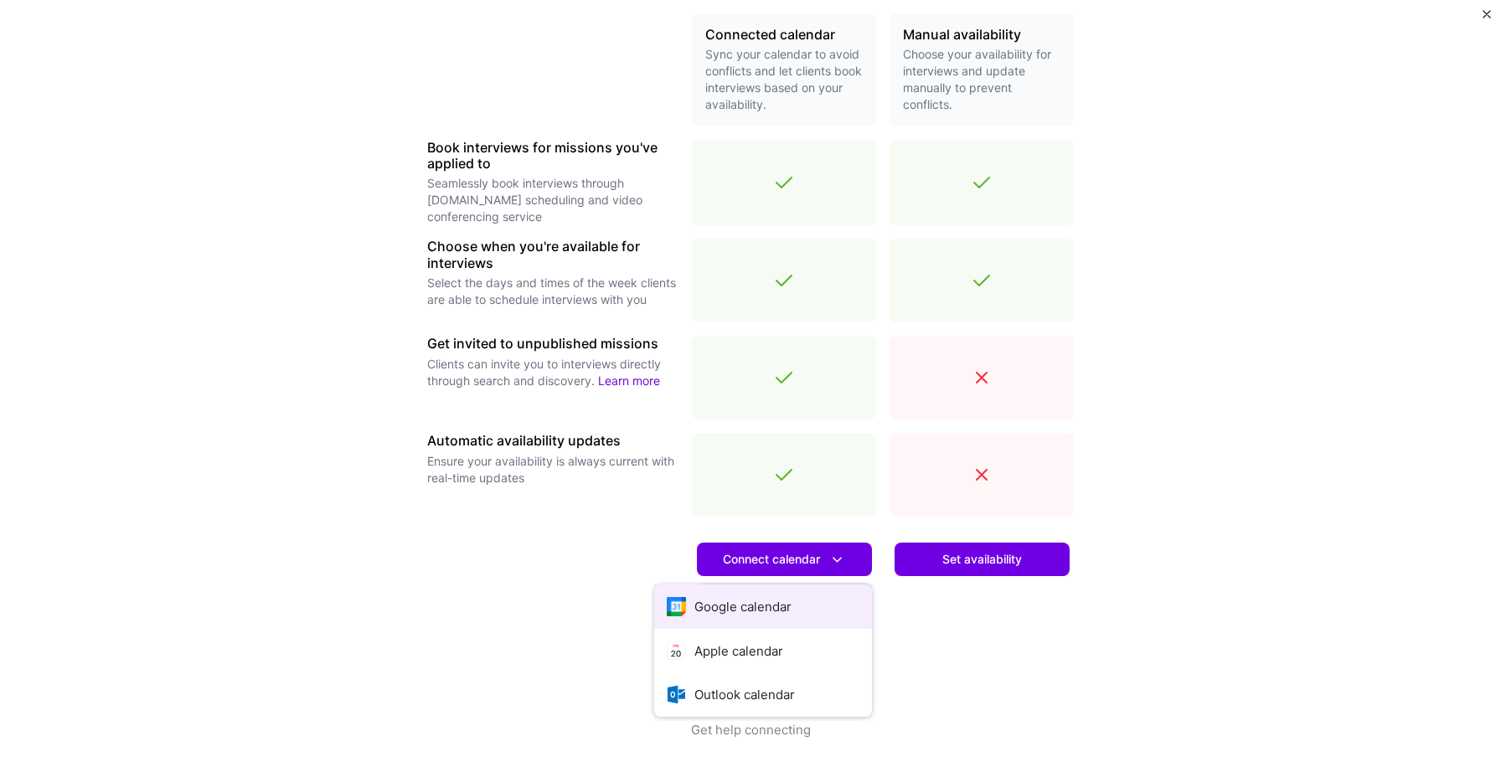
click at [795, 599] on button "Google calendar" at bounding box center [763, 607] width 218 height 44
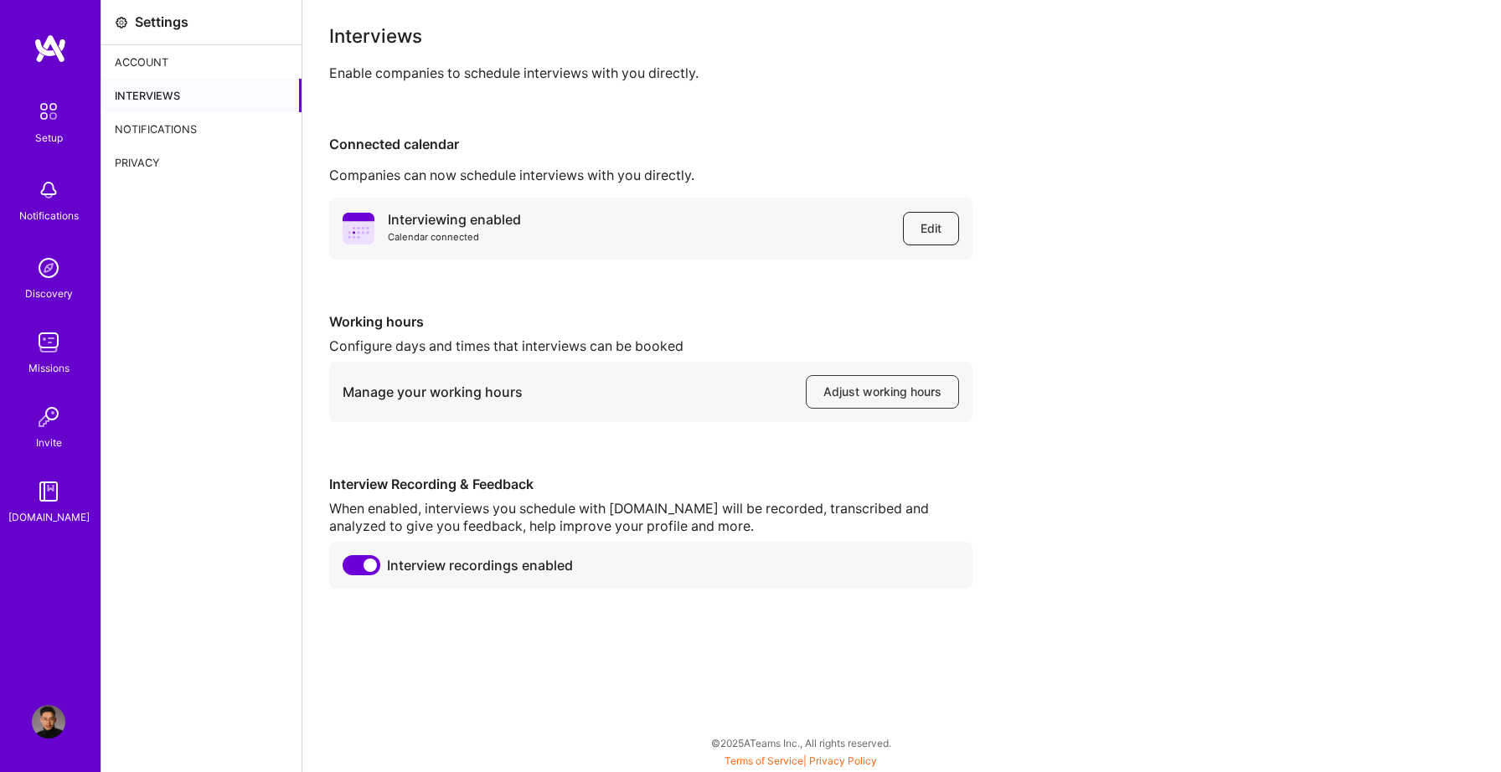
click at [923, 229] on span "Edit" at bounding box center [931, 228] width 21 height 17
click at [933, 225] on span "Edit" at bounding box center [931, 228] width 21 height 17
click at [852, 398] on span "Adjust working hours" at bounding box center [882, 392] width 118 height 17
click at [791, 77] on div "Enable companies to schedule interviews with you directly." at bounding box center [901, 74] width 1145 height 18
click at [803, 84] on div "Interviews Enable companies to schedule interviews with you directly. Connected…" at bounding box center [901, 308] width 1145 height 562
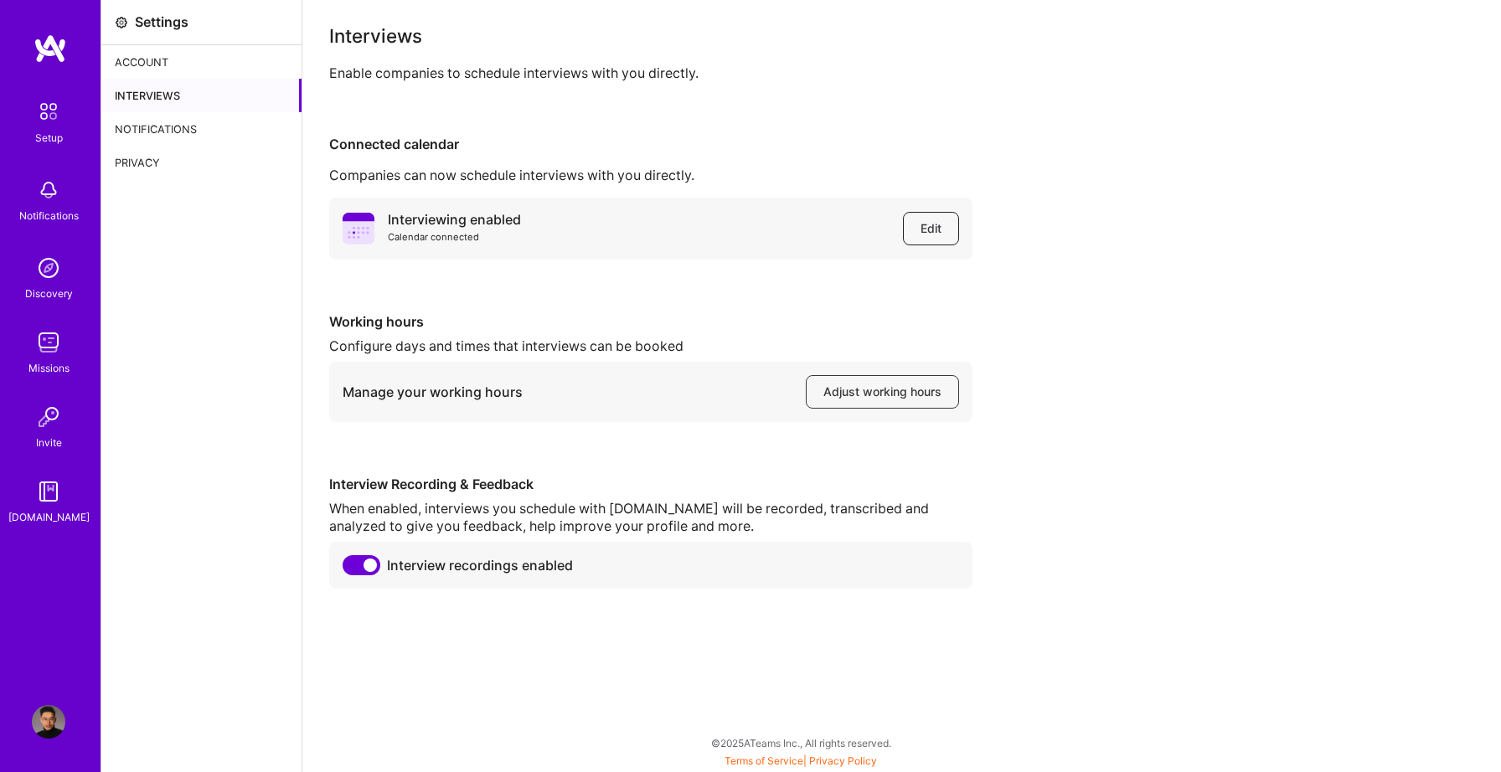
click at [916, 240] on button "Edit" at bounding box center [931, 229] width 56 height 34
click at [42, 133] on div "Setup" at bounding box center [49, 138] width 28 height 18
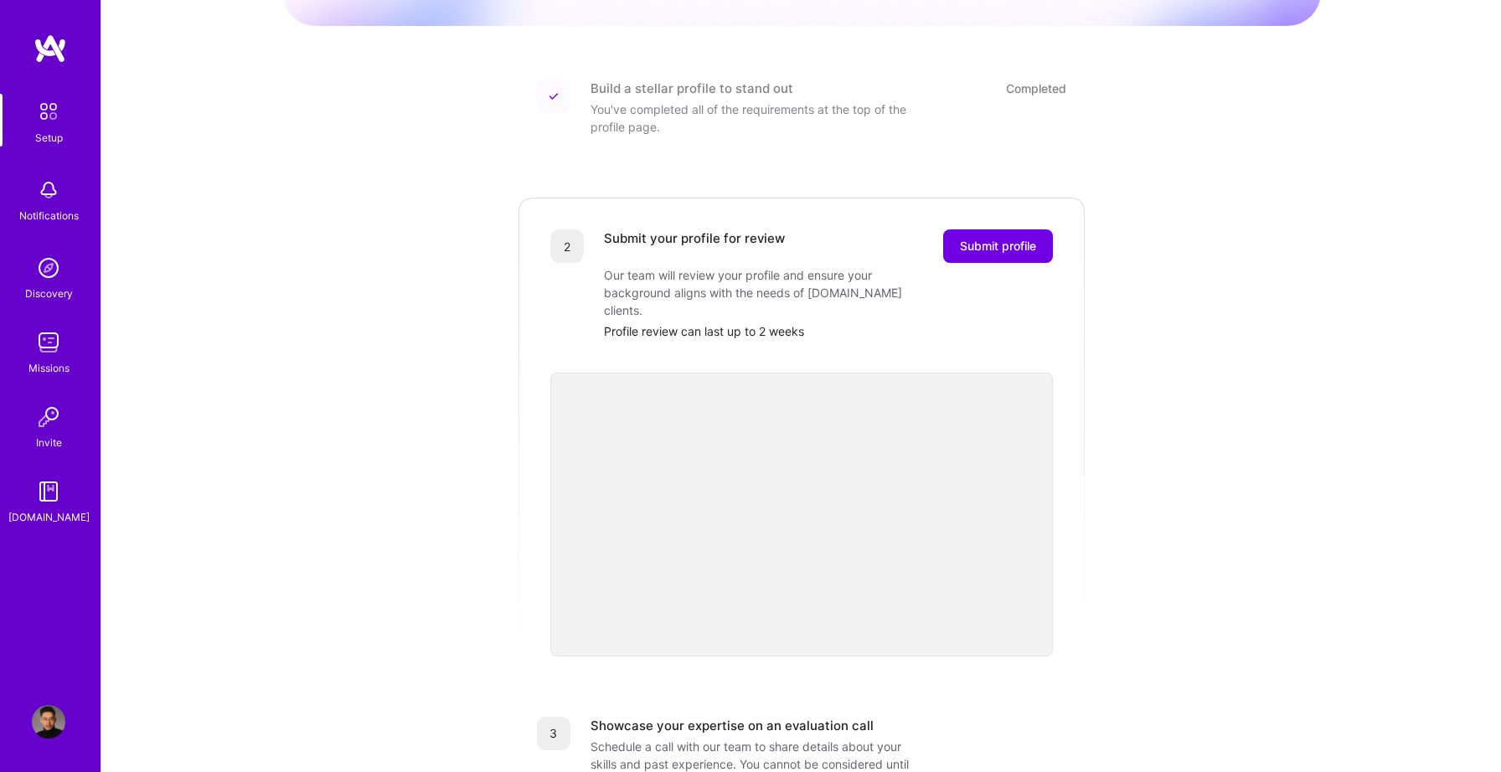
scroll to position [202, 0]
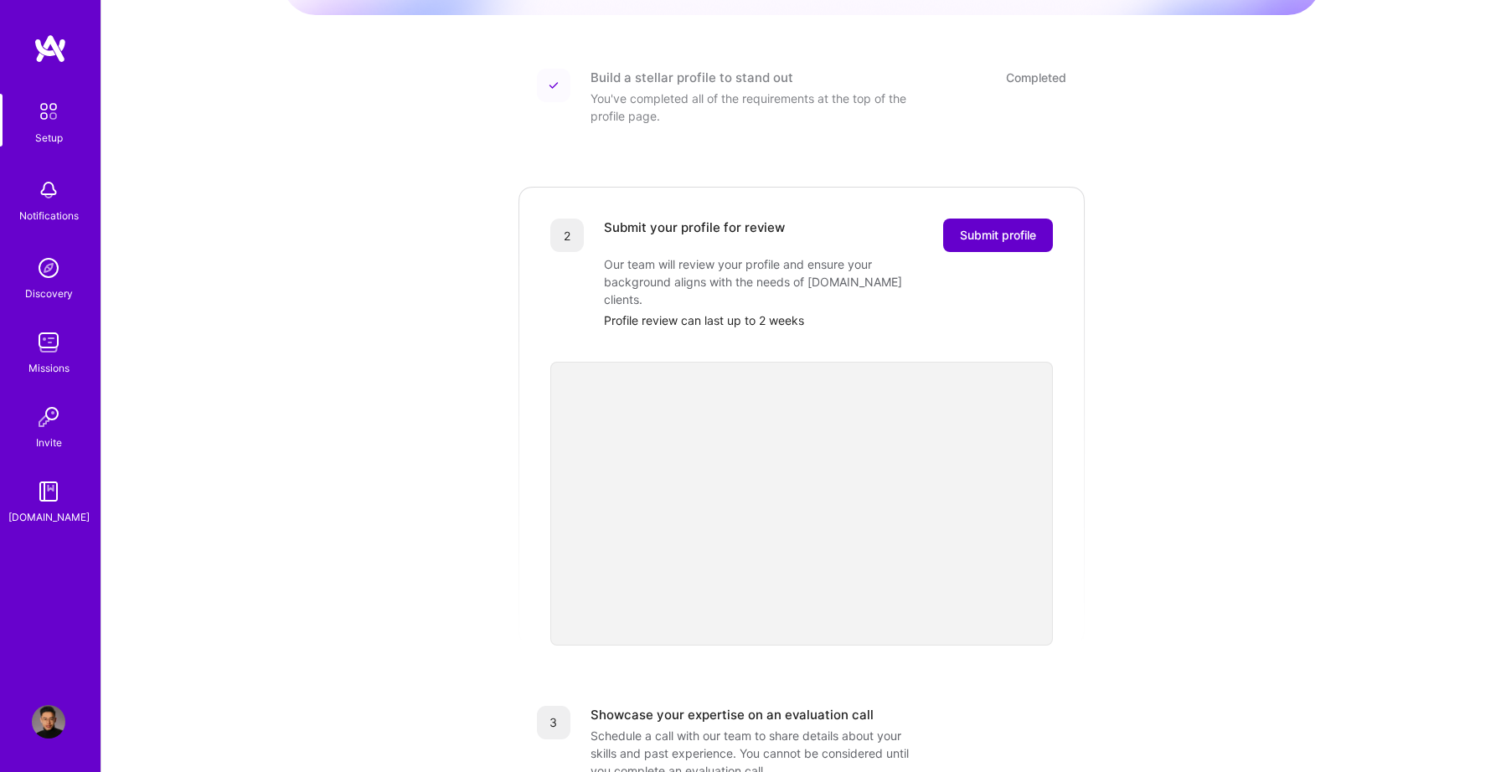
click at [979, 227] on span "Submit profile" at bounding box center [998, 235] width 76 height 17
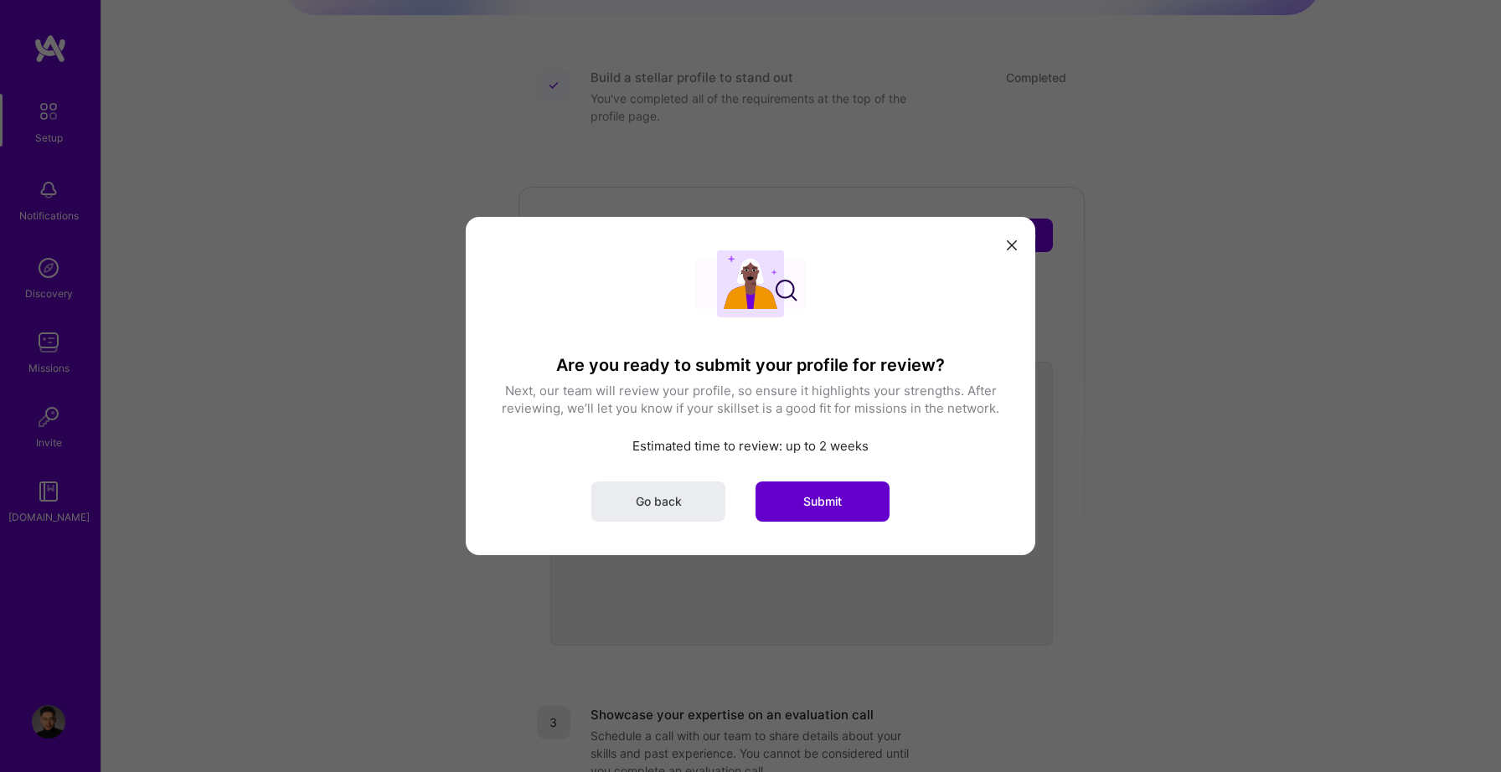
click at [806, 505] on span "Submit" at bounding box center [822, 501] width 39 height 17
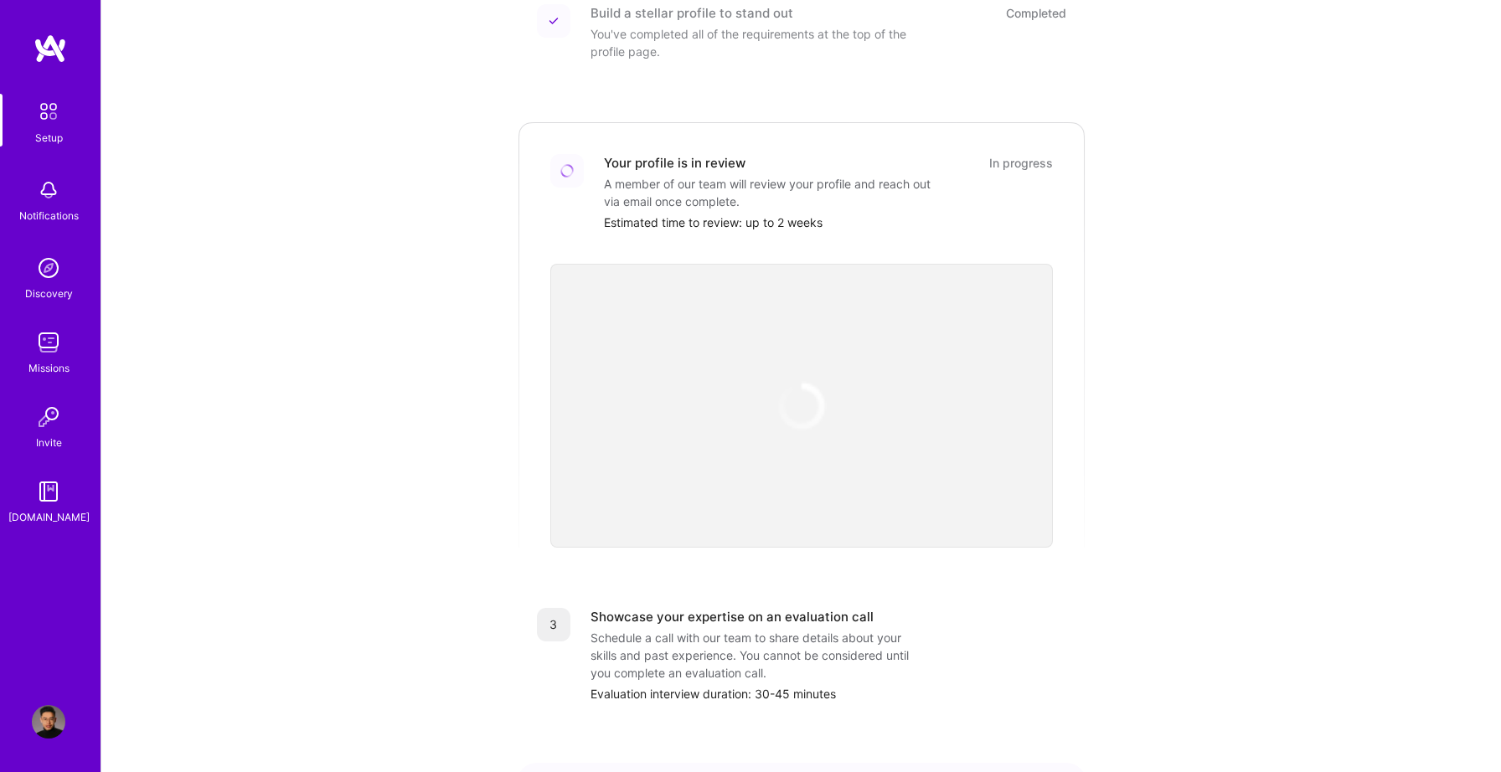
scroll to position [265, 0]
click at [1189, 356] on div "Getting started as an A.Team Builder Complete the steps below to request to joi…" at bounding box center [801, 353] width 1039 height 1211
click at [1261, 257] on div "Getting started as an A.Team Builder Complete the steps below to request to joi…" at bounding box center [801, 353] width 1039 height 1211
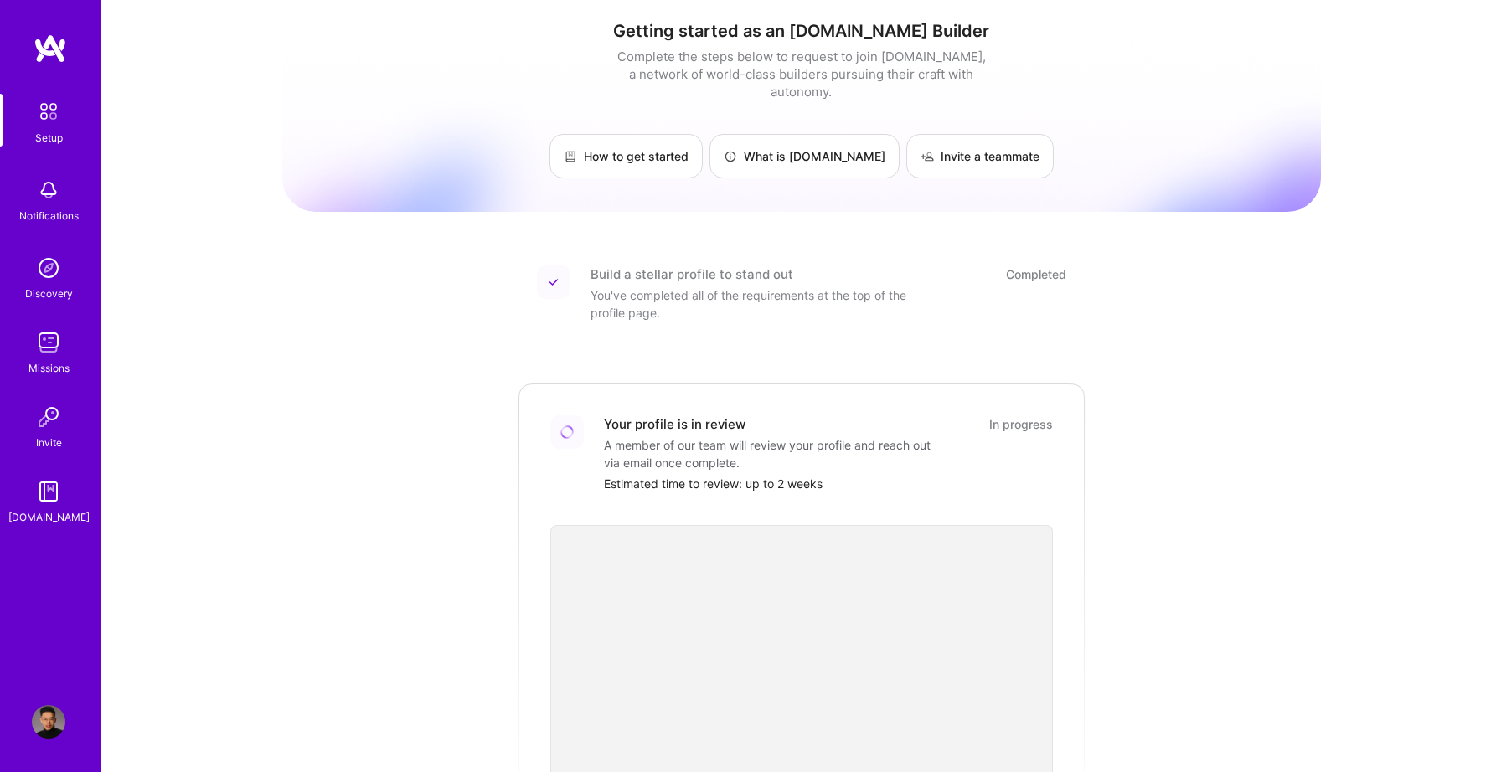
scroll to position [0, 0]
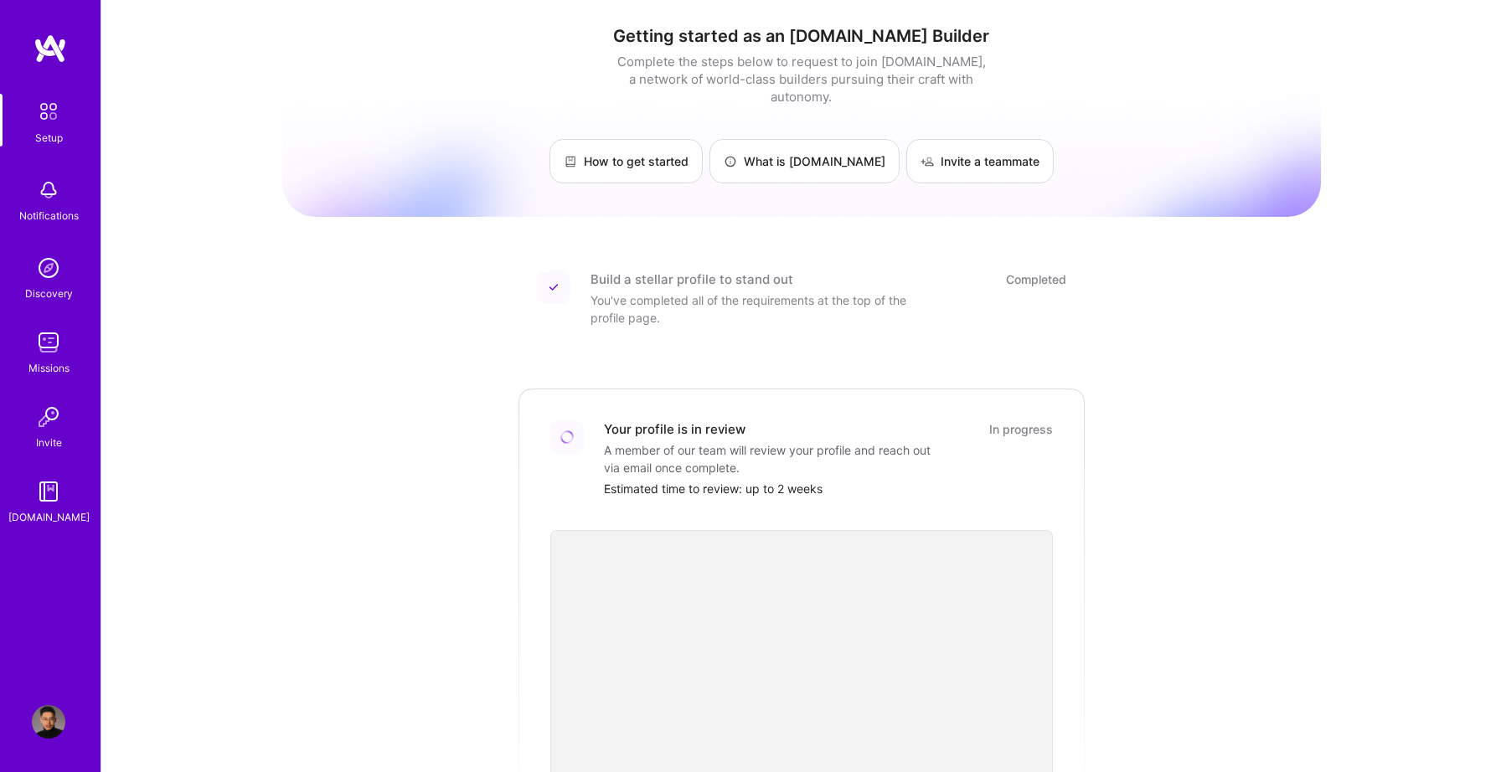
click at [62, 121] on img at bounding box center [48, 111] width 35 height 35
click at [51, 735] on img at bounding box center [49, 722] width 34 height 34
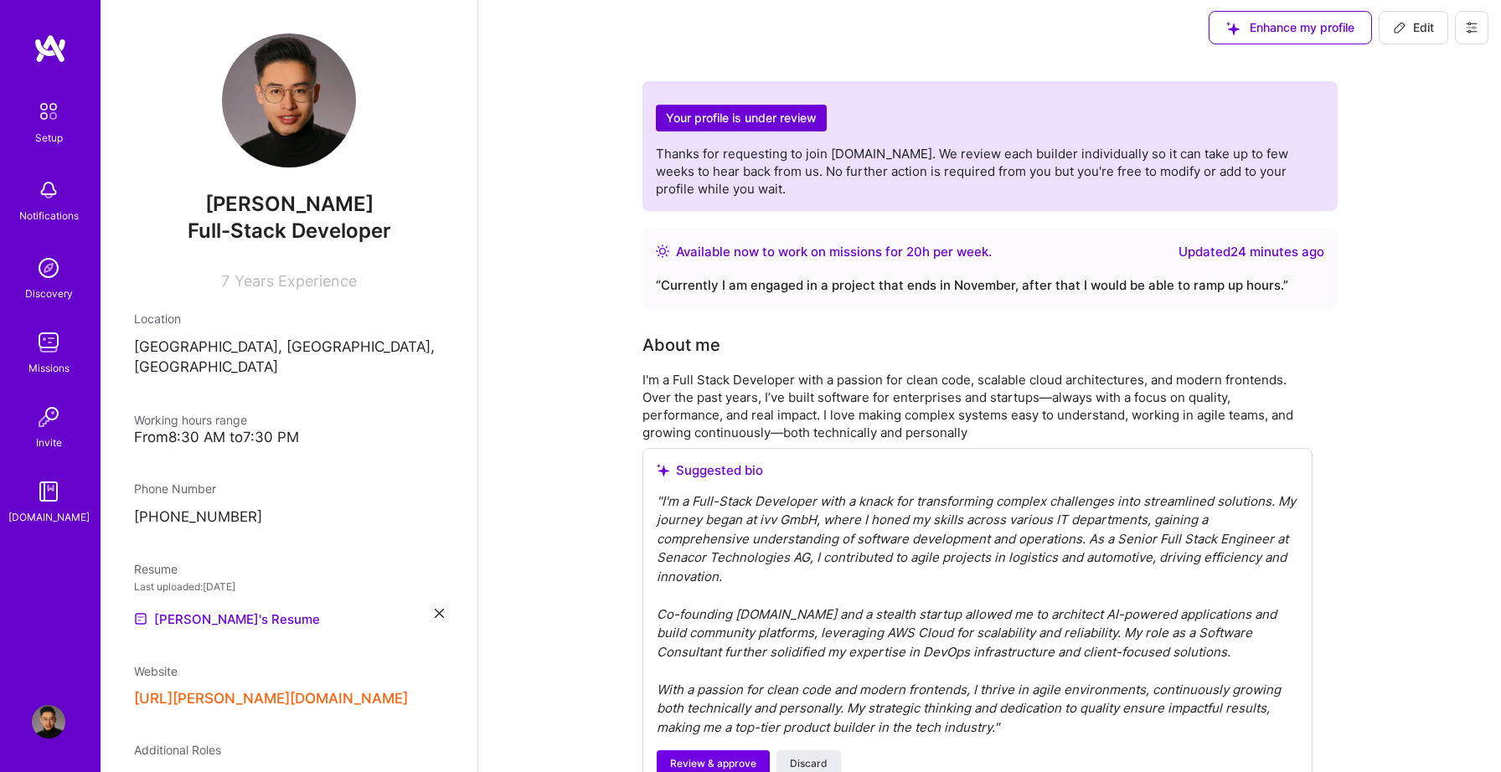
scroll to position [17, 0]
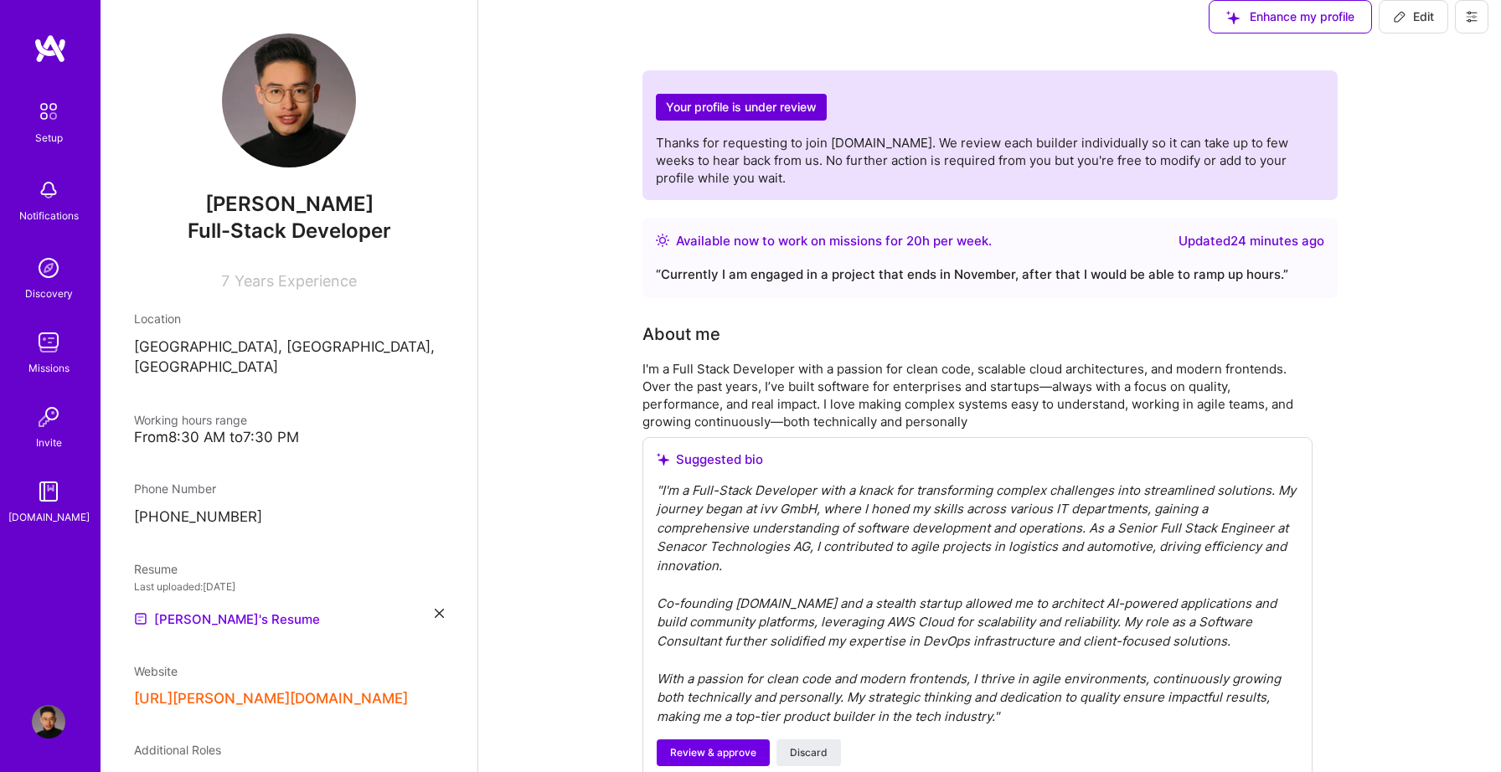
click at [267, 609] on div "[PERSON_NAME]'s Resume" at bounding box center [289, 619] width 310 height 20
click at [445, 587] on div "Louis Nguyen Full-Stack Developer 7 Years Experience Location Hannover, Nieders…" at bounding box center [289, 386] width 377 height 772
click at [436, 609] on icon at bounding box center [439, 613] width 9 height 9
click at [240, 591] on div "Upload your Resume PDF file format" at bounding box center [225, 608] width 115 height 35
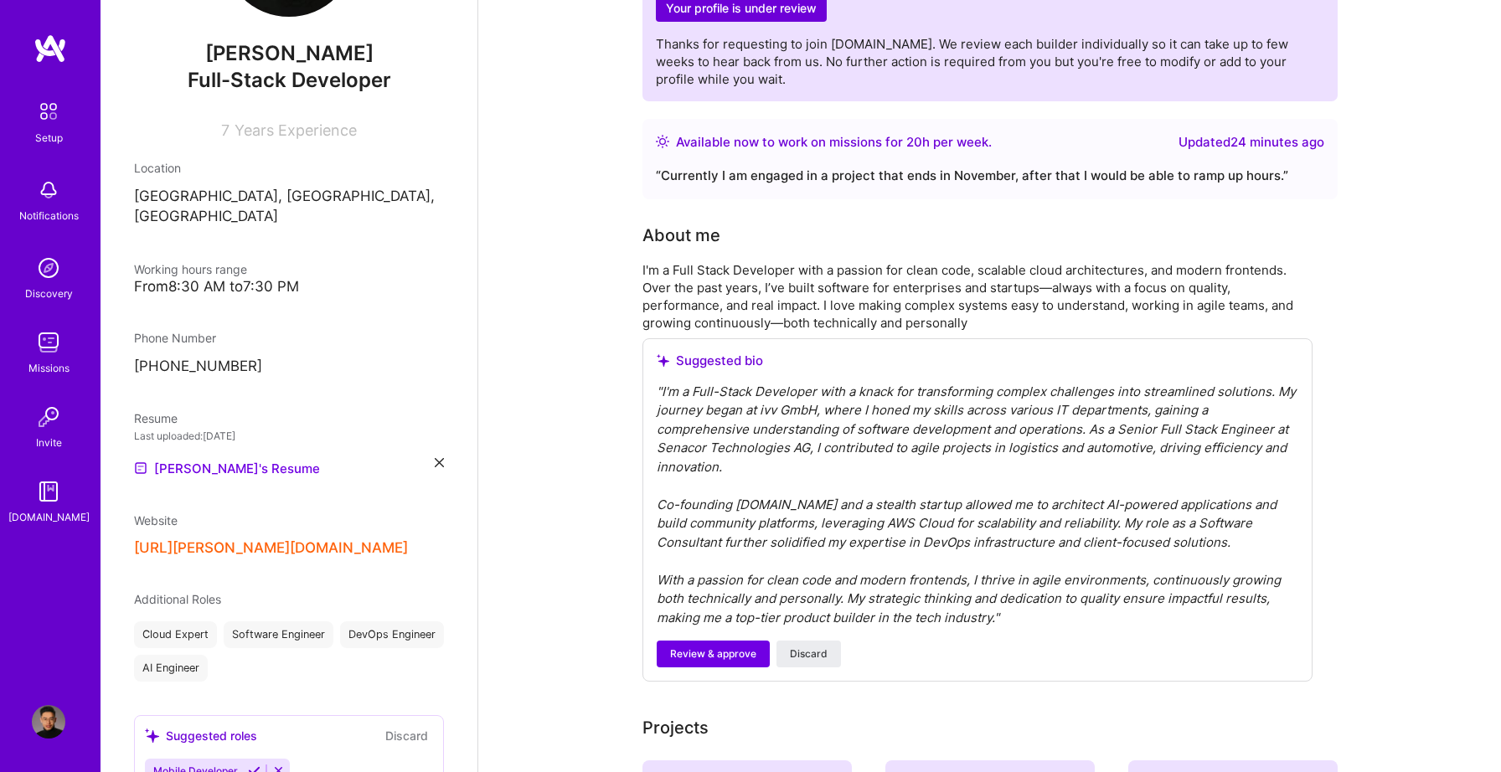
scroll to position [0, 0]
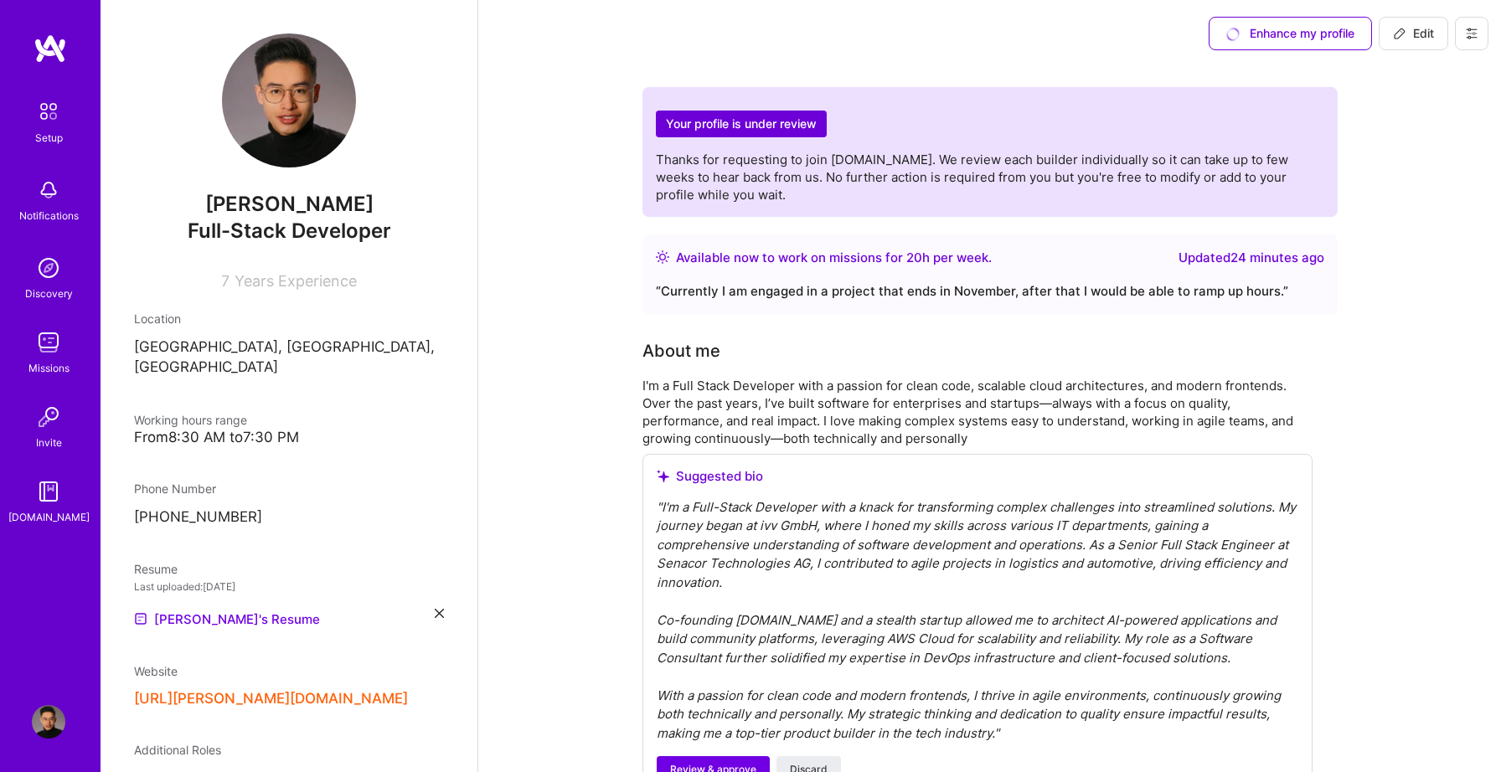
click at [978, 48] on div "Enhance my profile Edit" at bounding box center [989, 33] width 1023 height 67
click at [1085, 54] on div "Enhance my profile Edit" at bounding box center [989, 33] width 1023 height 67
